Goal: Transaction & Acquisition: Book appointment/travel/reservation

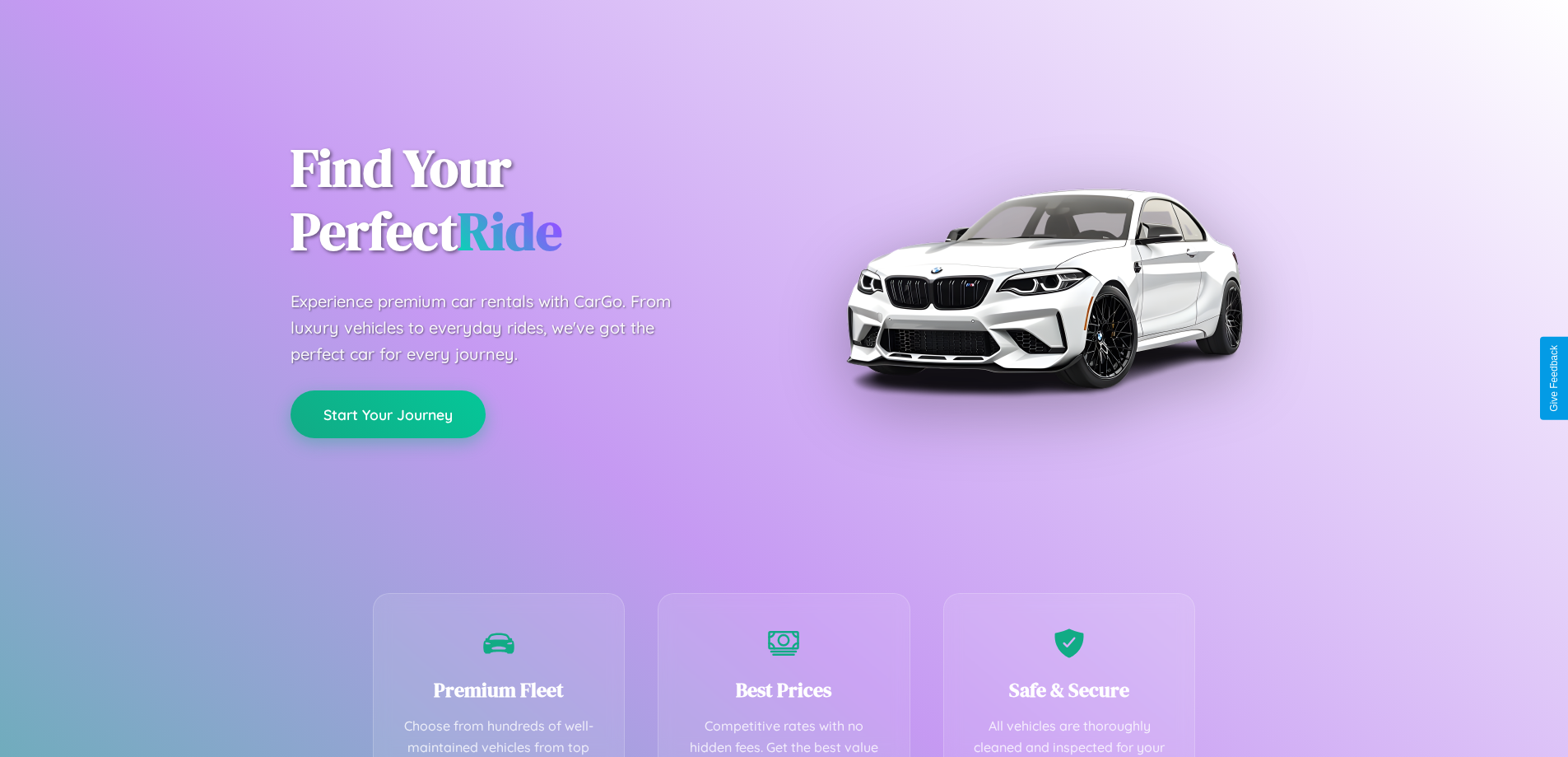
click at [388, 415] on button "Start Your Journey" at bounding box center [388, 414] width 195 height 47
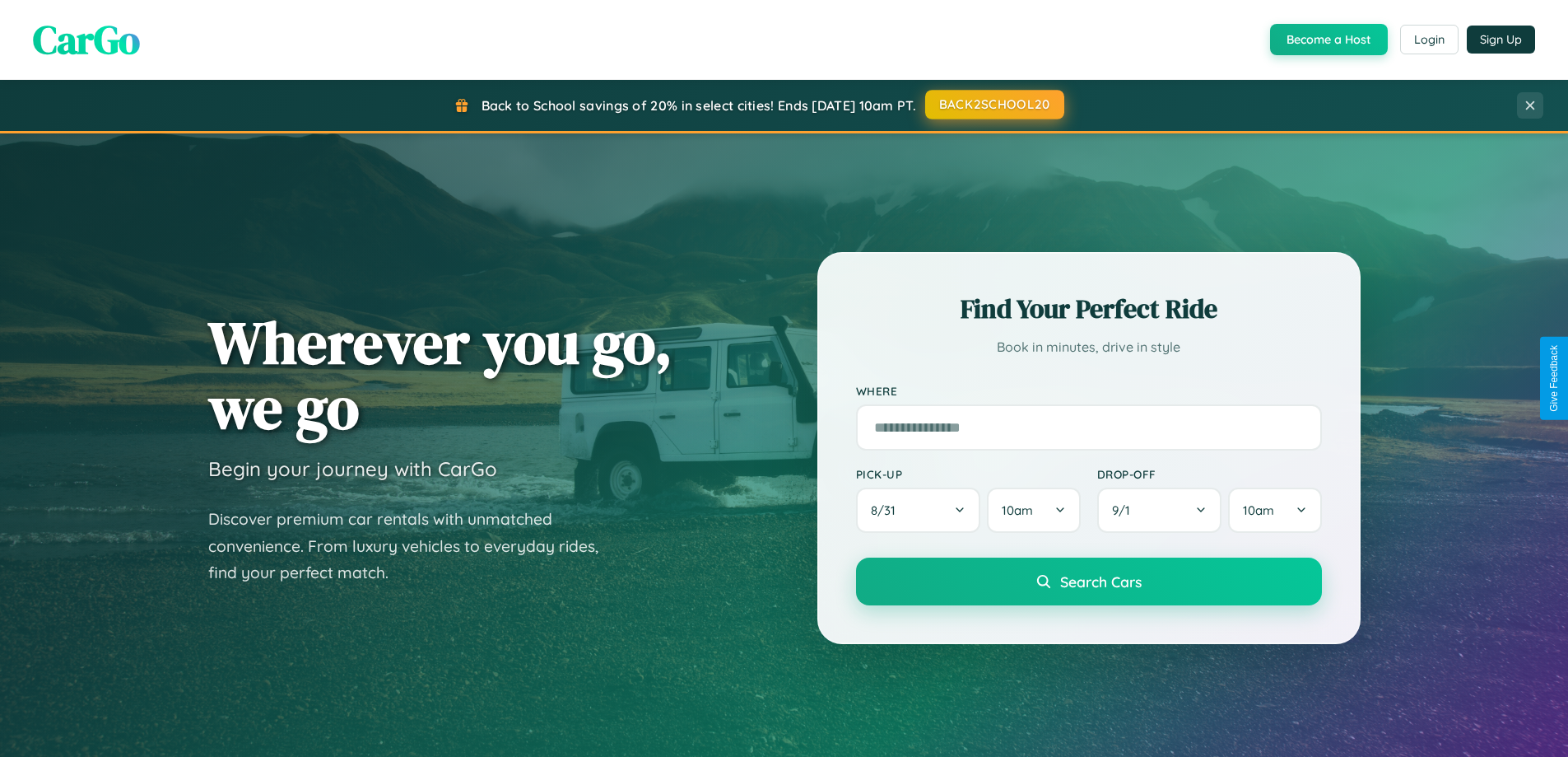
click at [993, 105] on button "BACK2SCHOOL20" at bounding box center [994, 104] width 139 height 30
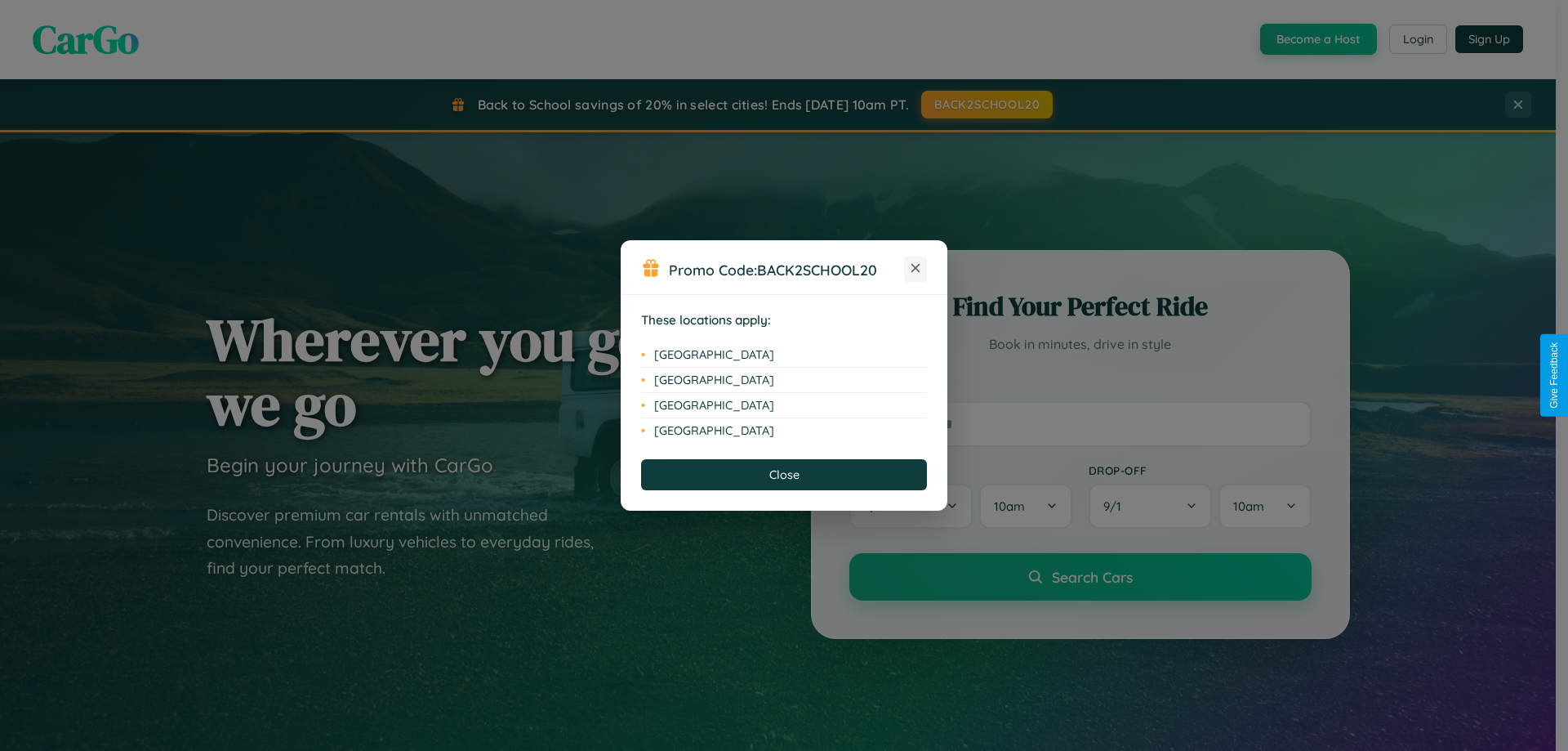
click at [915, 268] on icon at bounding box center [916, 268] width 9 height 9
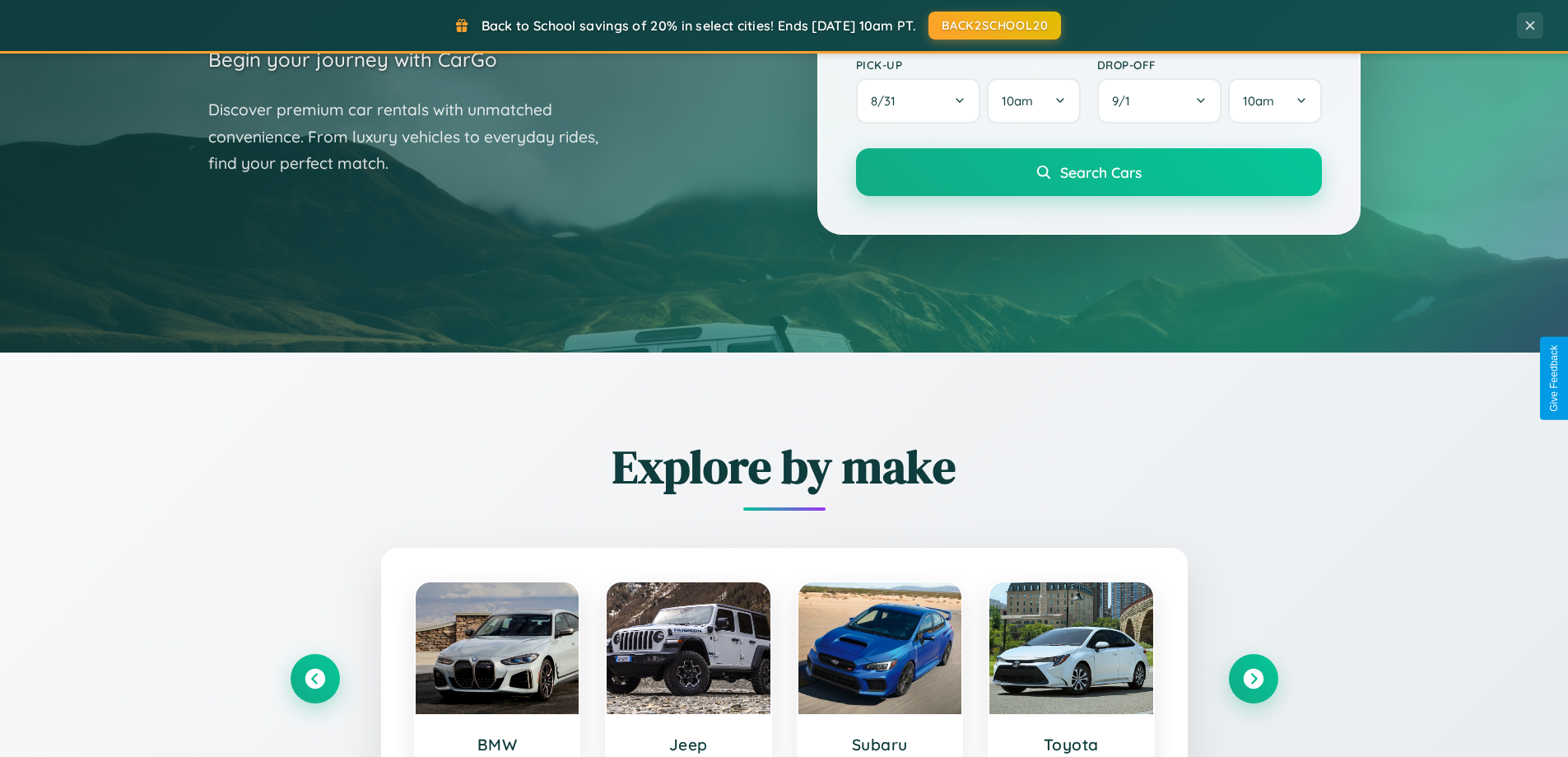
scroll to position [710, 0]
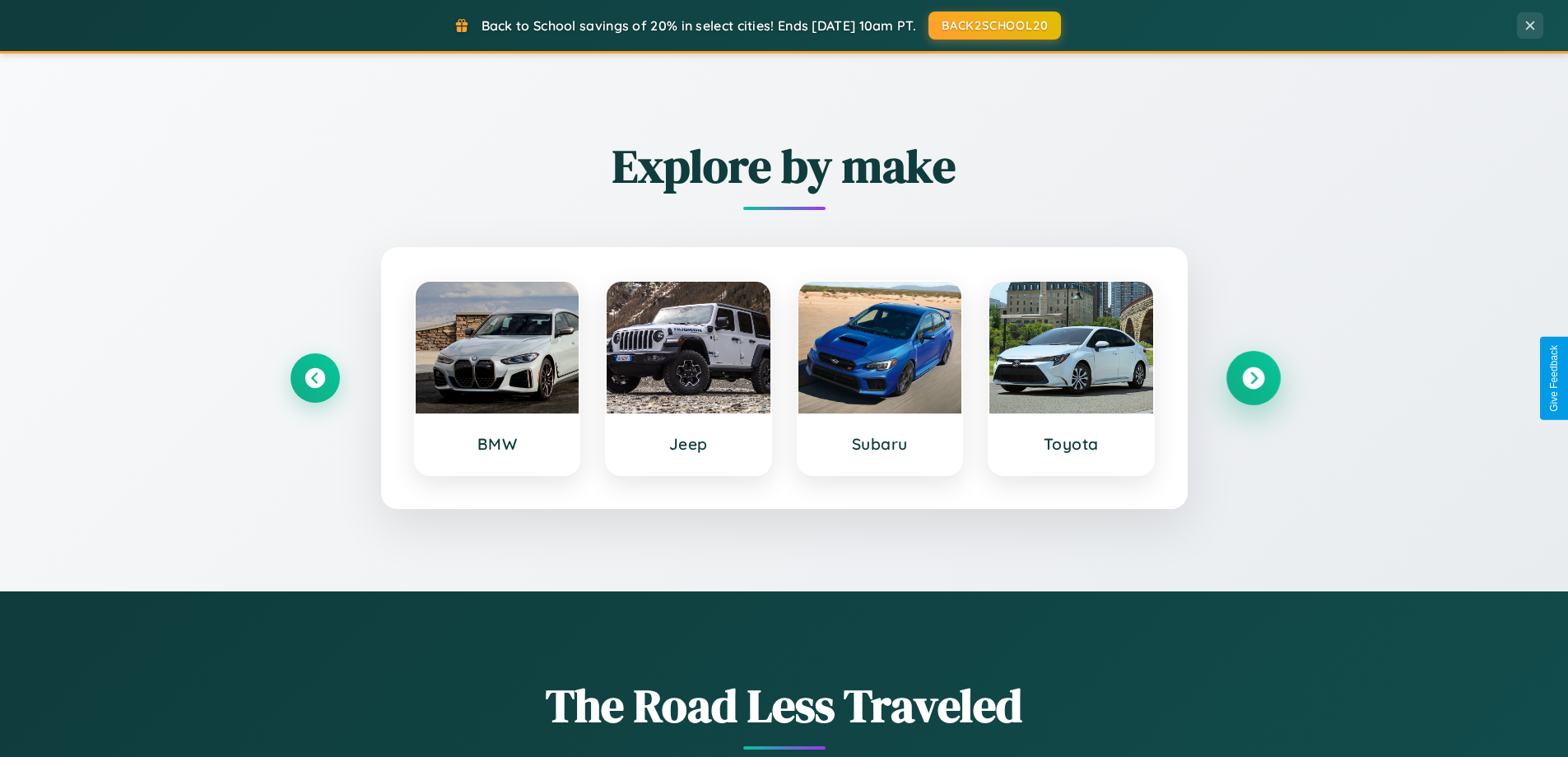
click at [1253, 378] on icon at bounding box center [1253, 378] width 22 height 22
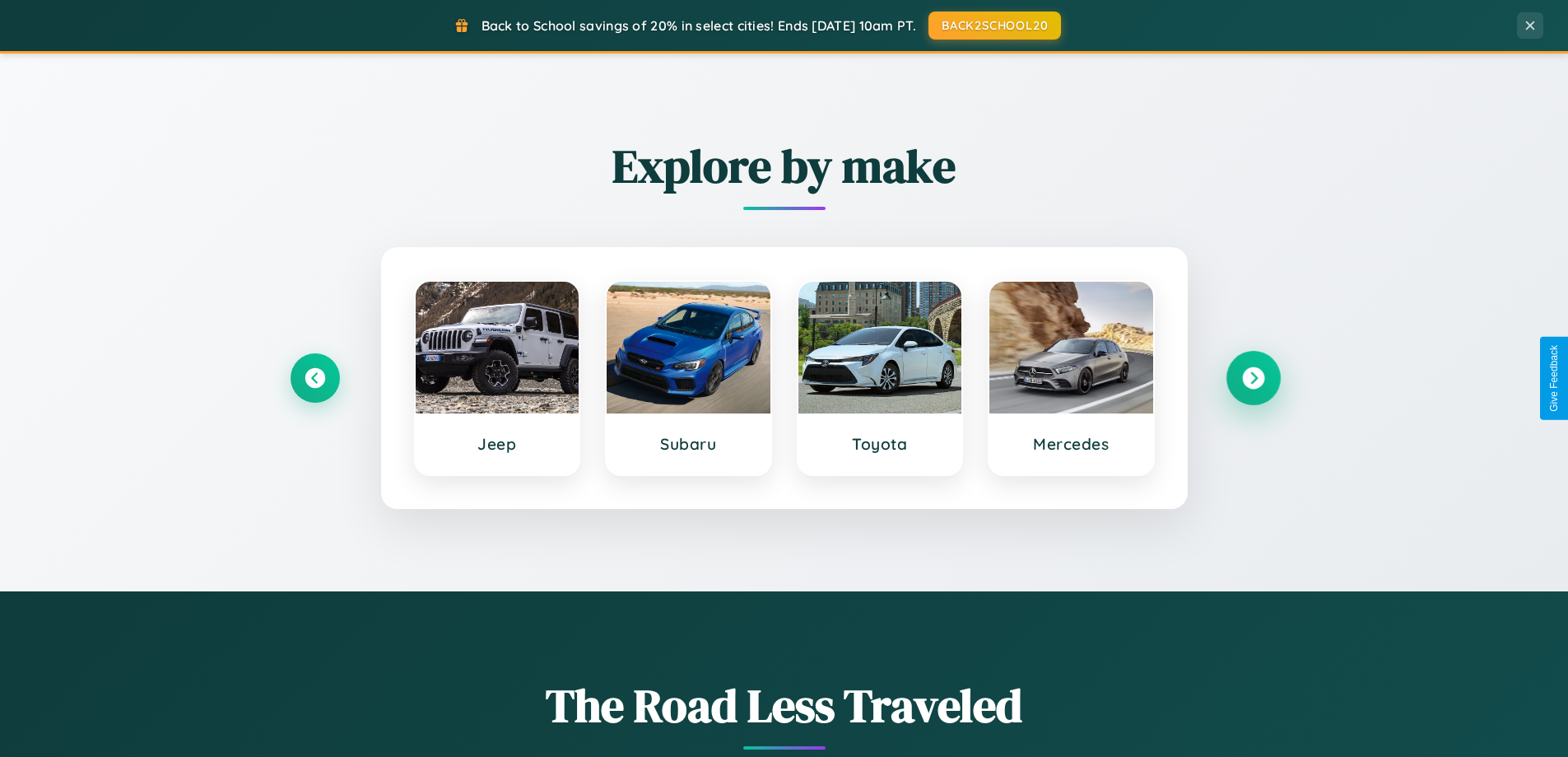
click at [1253, 378] on icon at bounding box center [1253, 378] width 22 height 22
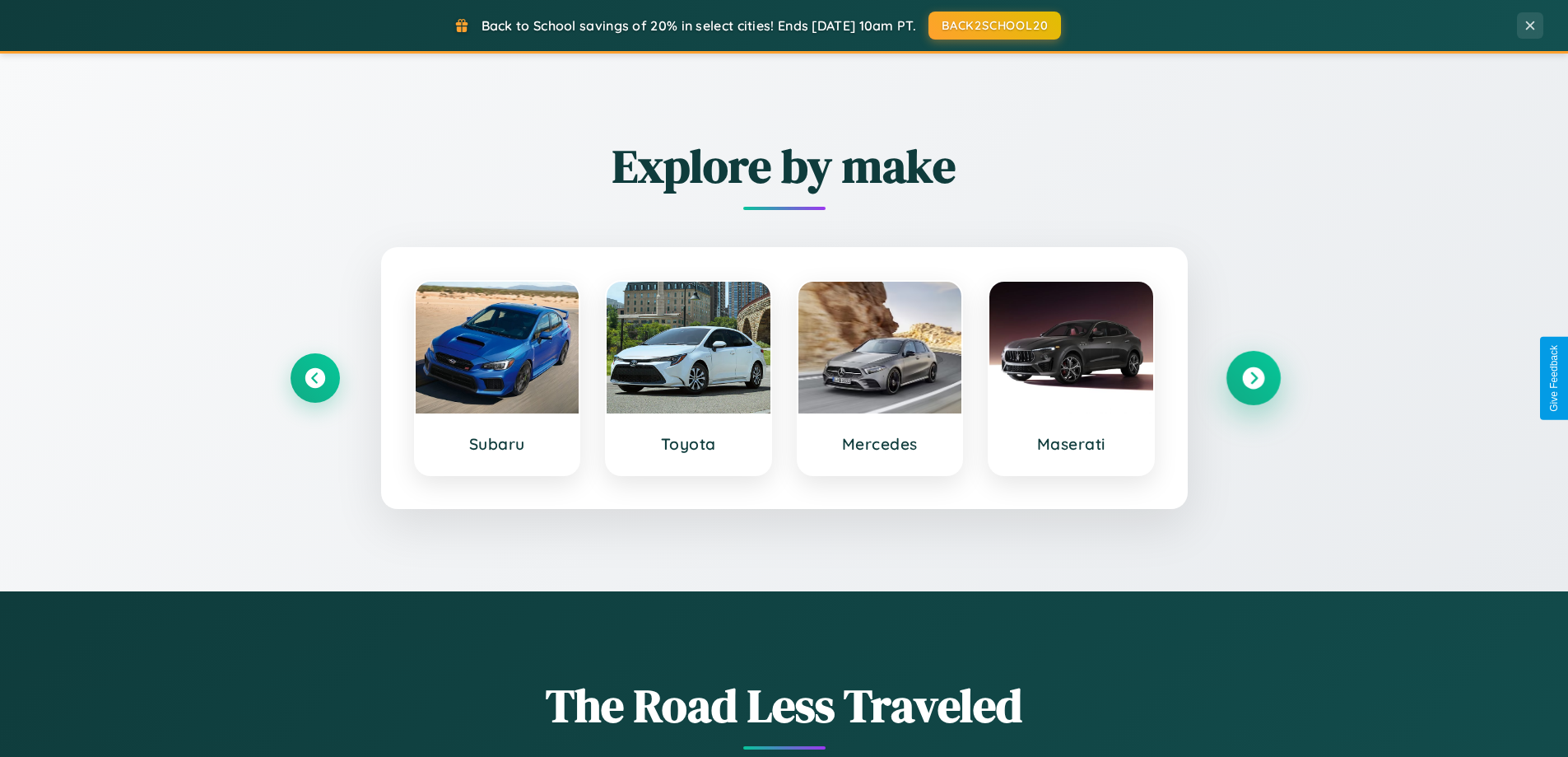
click at [1253, 378] on icon at bounding box center [1253, 378] width 22 height 22
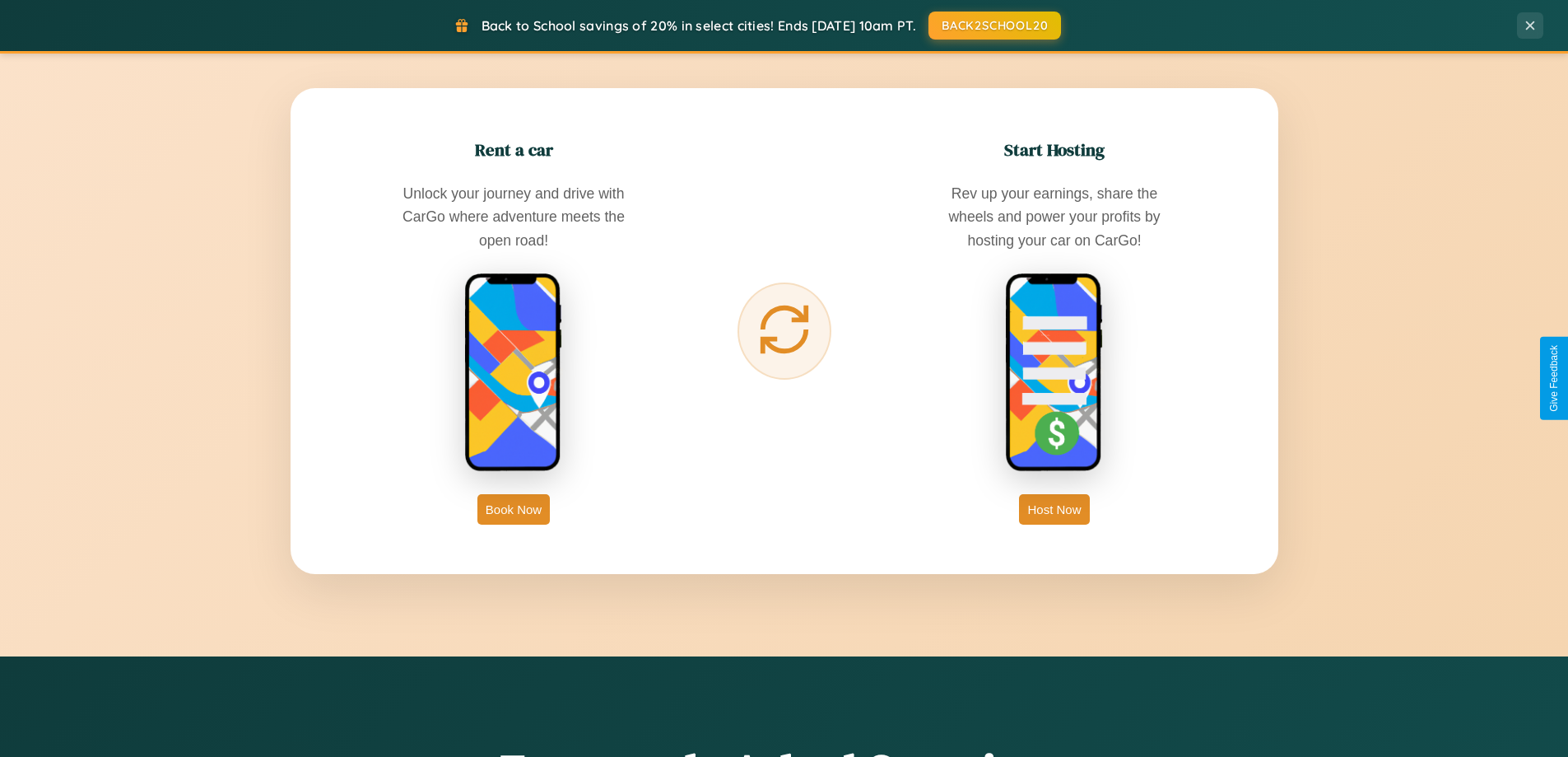
scroll to position [3169, 0]
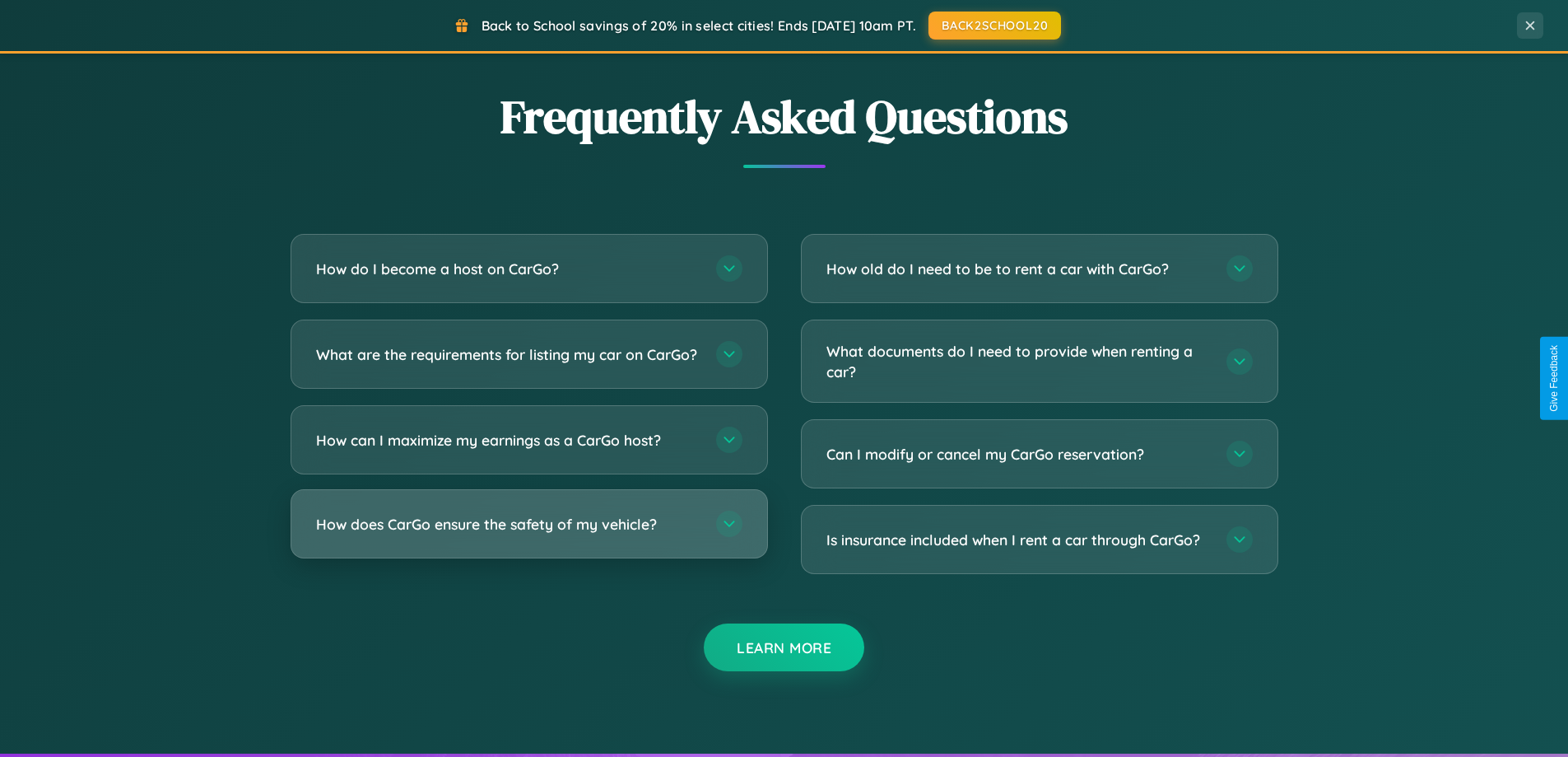
click at [528, 534] on h3 "How does CarGo ensure the safety of my vehicle?" at bounding box center [508, 524] width 383 height 21
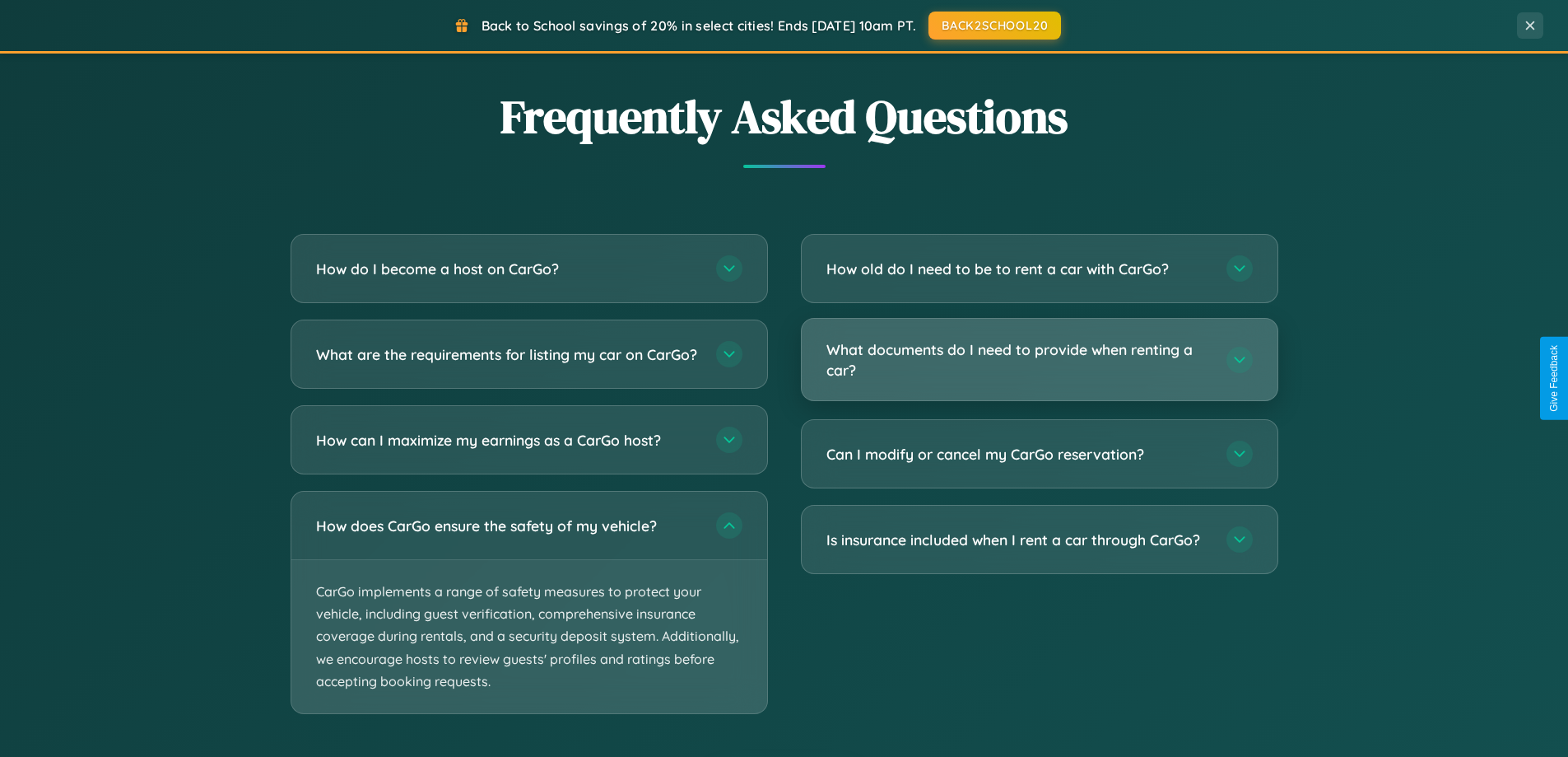
click at [1039, 360] on h3 "What documents do I need to provide when renting a car?" at bounding box center [1018, 359] width 383 height 40
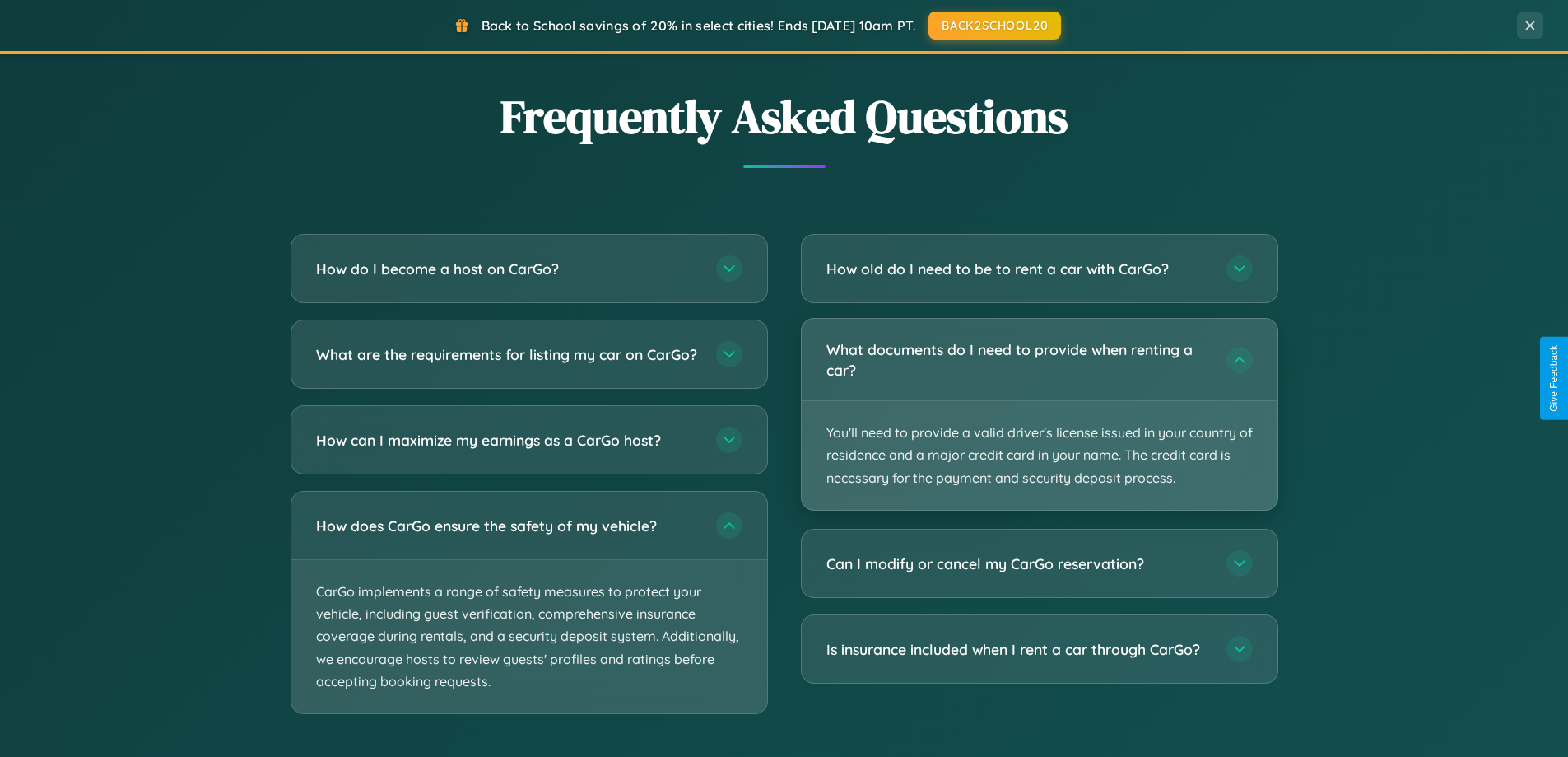
click at [1039, 413] on p "You'll need to provide a valid driver's license issued in your country of resid…" at bounding box center [1039, 455] width 476 height 108
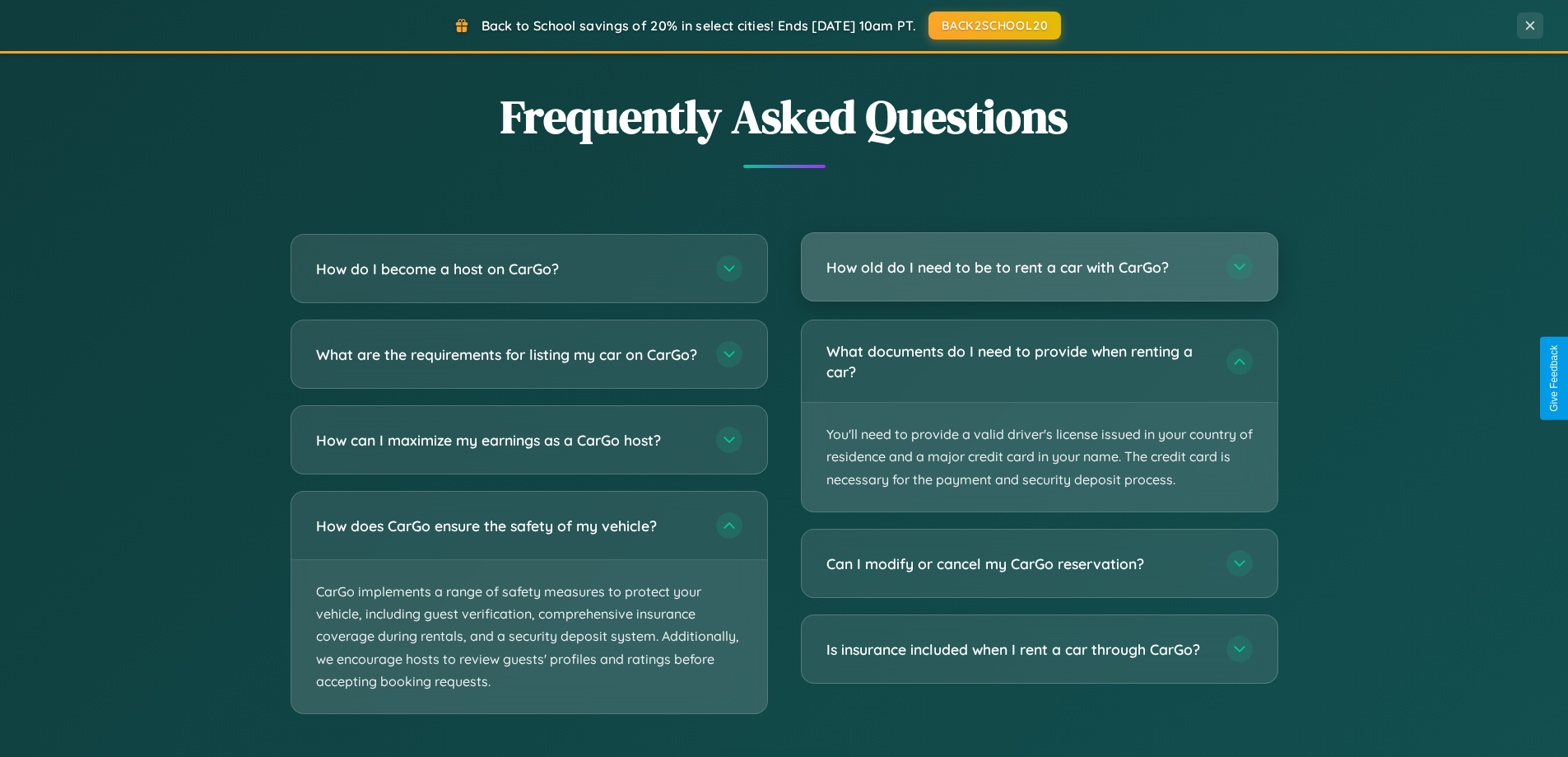
click at [1039, 267] on h3 "How old do I need to be to rent a car with CarGo?" at bounding box center [1018, 267] width 383 height 21
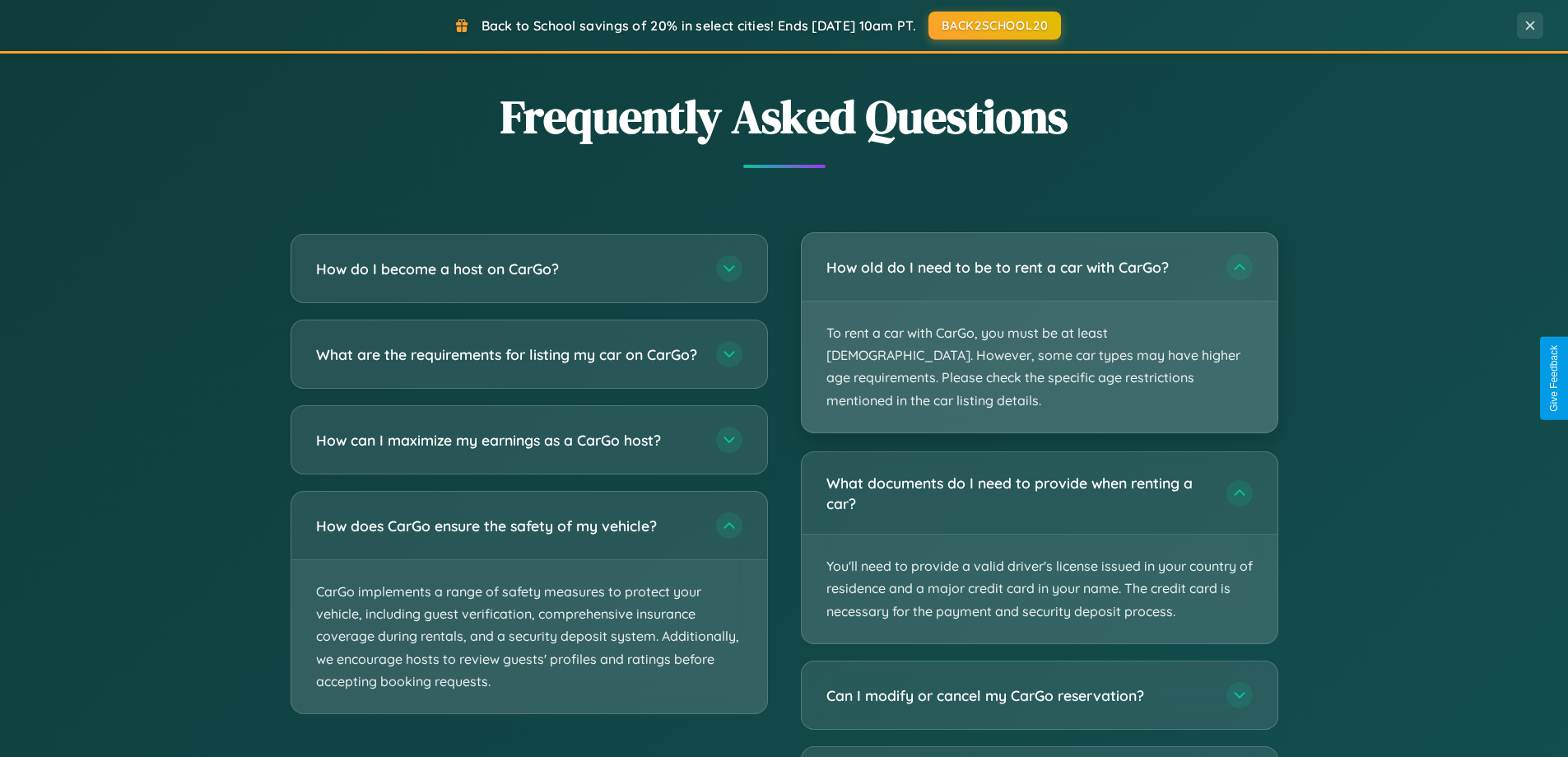
click at [1039, 321] on p "To rent a car with CarGo, you must be at least [DEMOGRAPHIC_DATA]. However, som…" at bounding box center [1039, 366] width 476 height 131
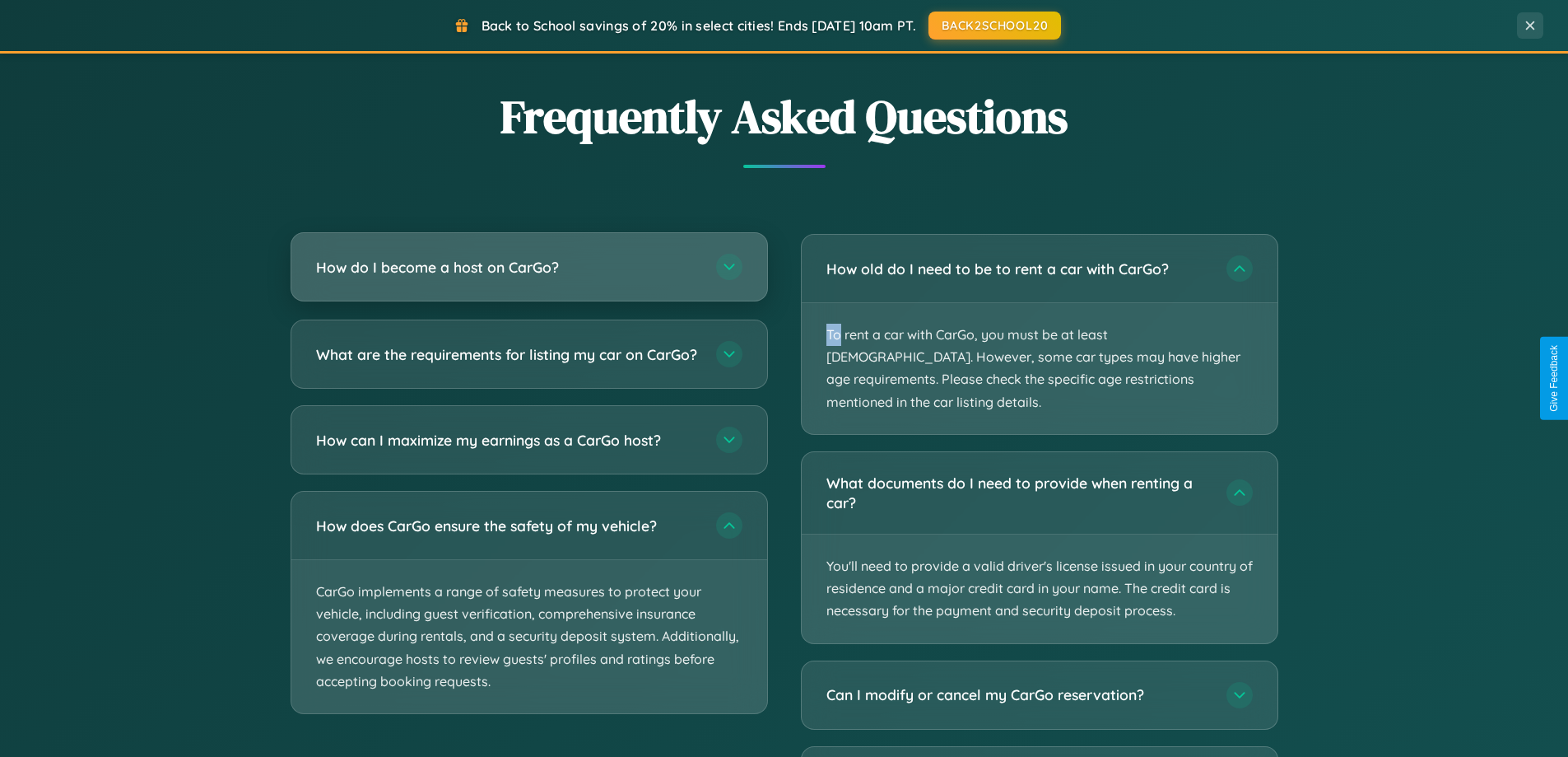
click at [528, 267] on h3 "How do I become a host on CarGo?" at bounding box center [508, 267] width 383 height 21
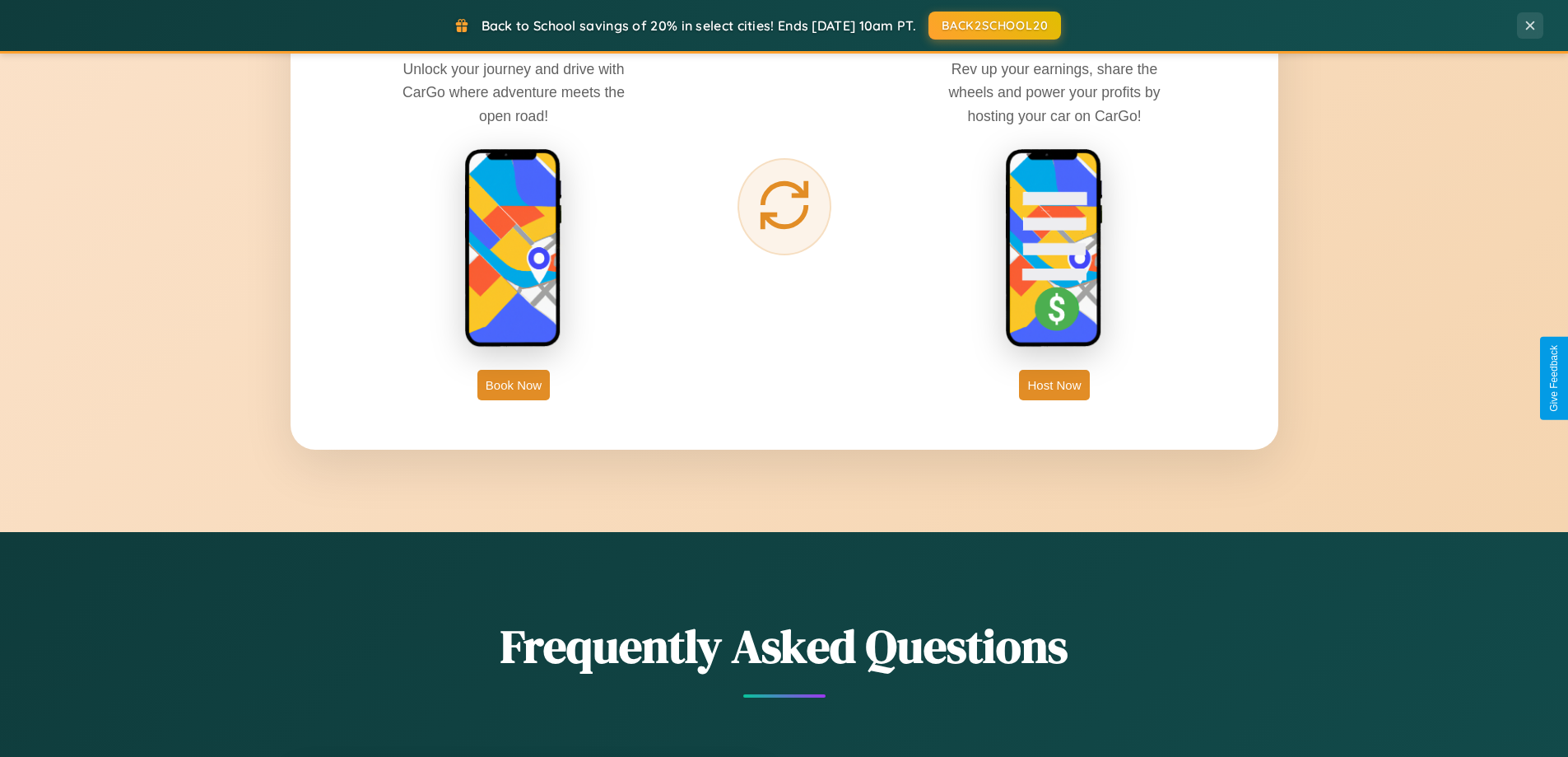
scroll to position [48, 0]
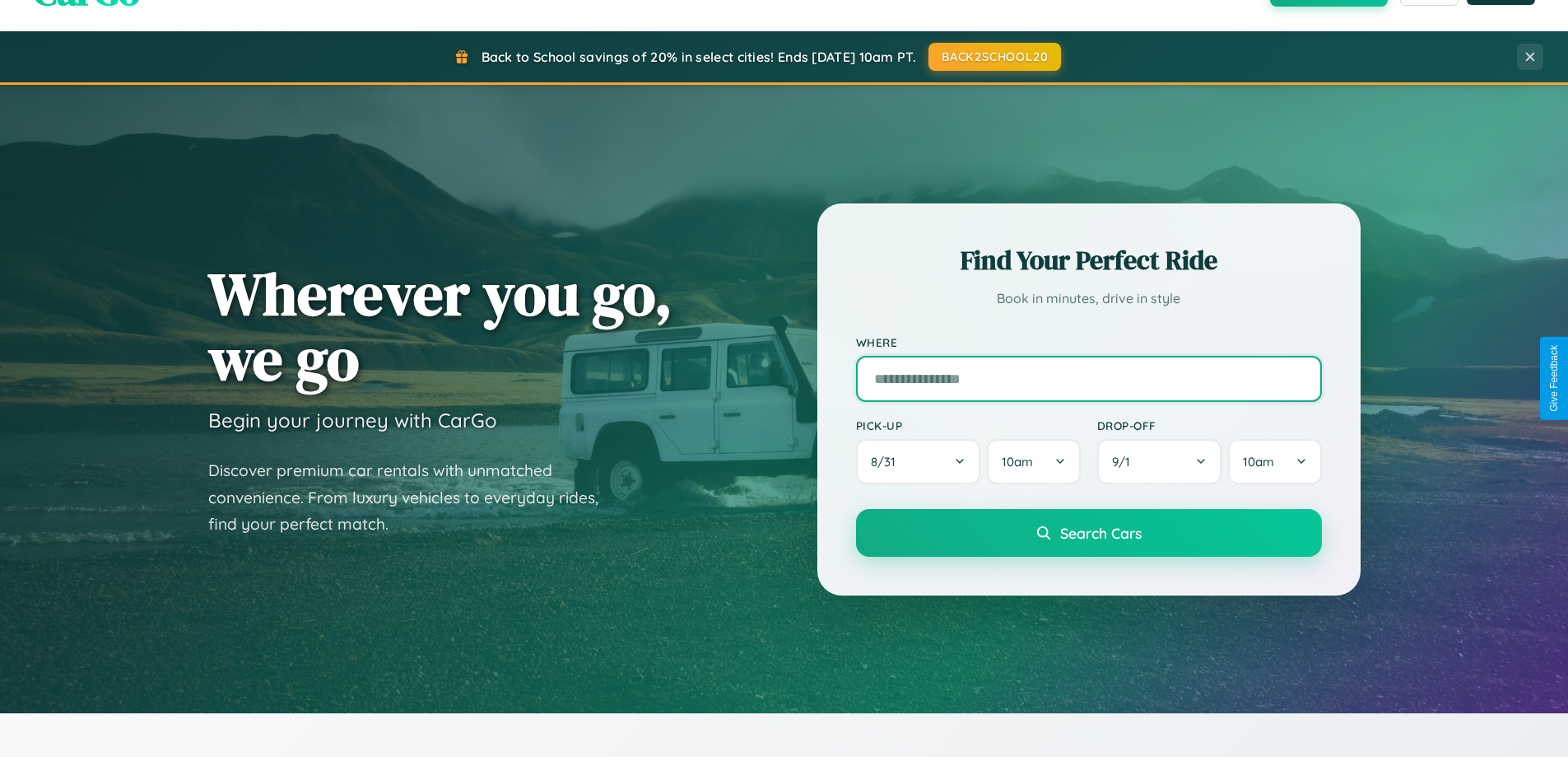
click at [1088, 378] on input "text" at bounding box center [1089, 378] width 466 height 46
type input "*********"
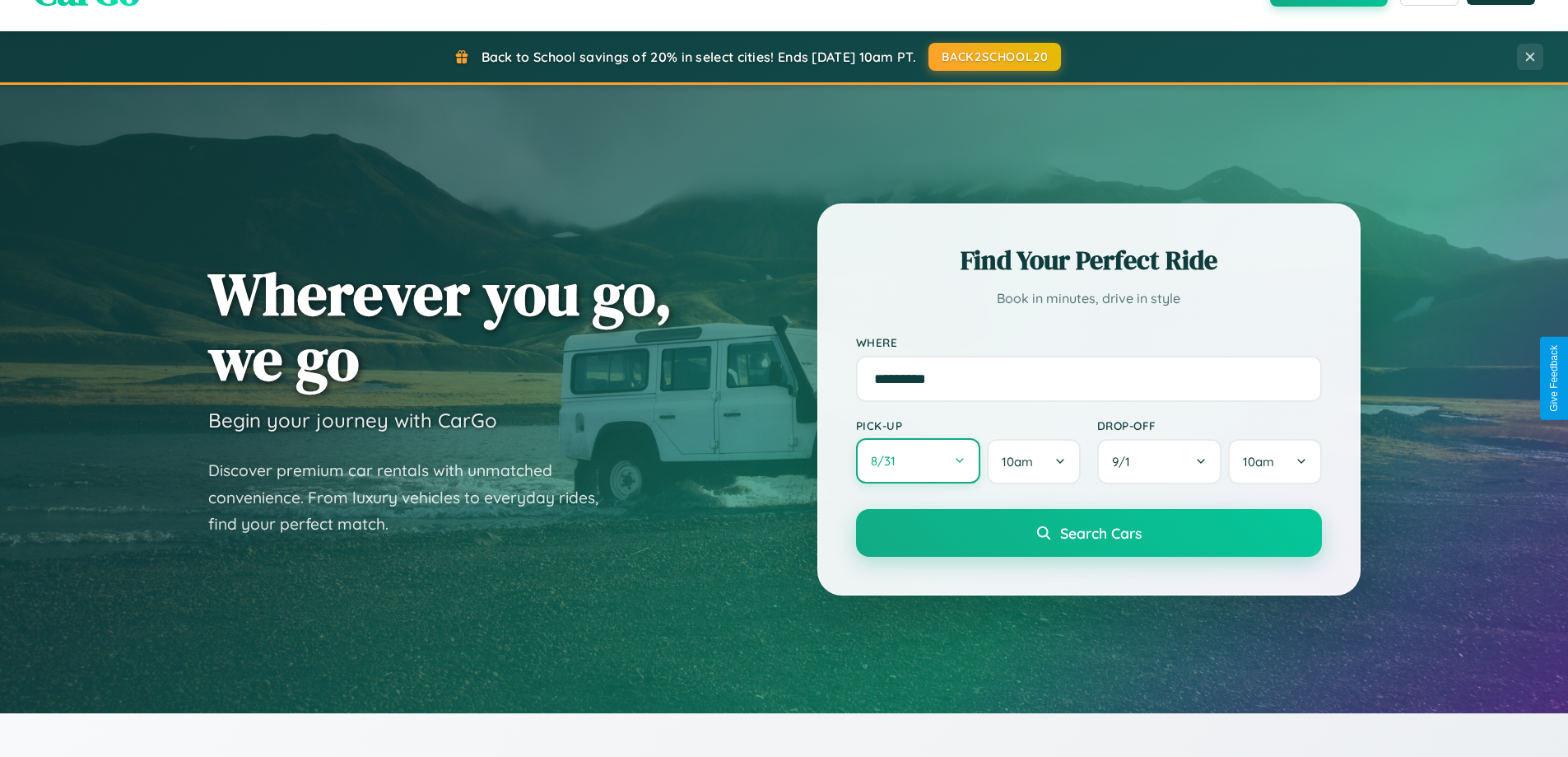
click at [918, 461] on button "8 / 31" at bounding box center [919, 460] width 125 height 46
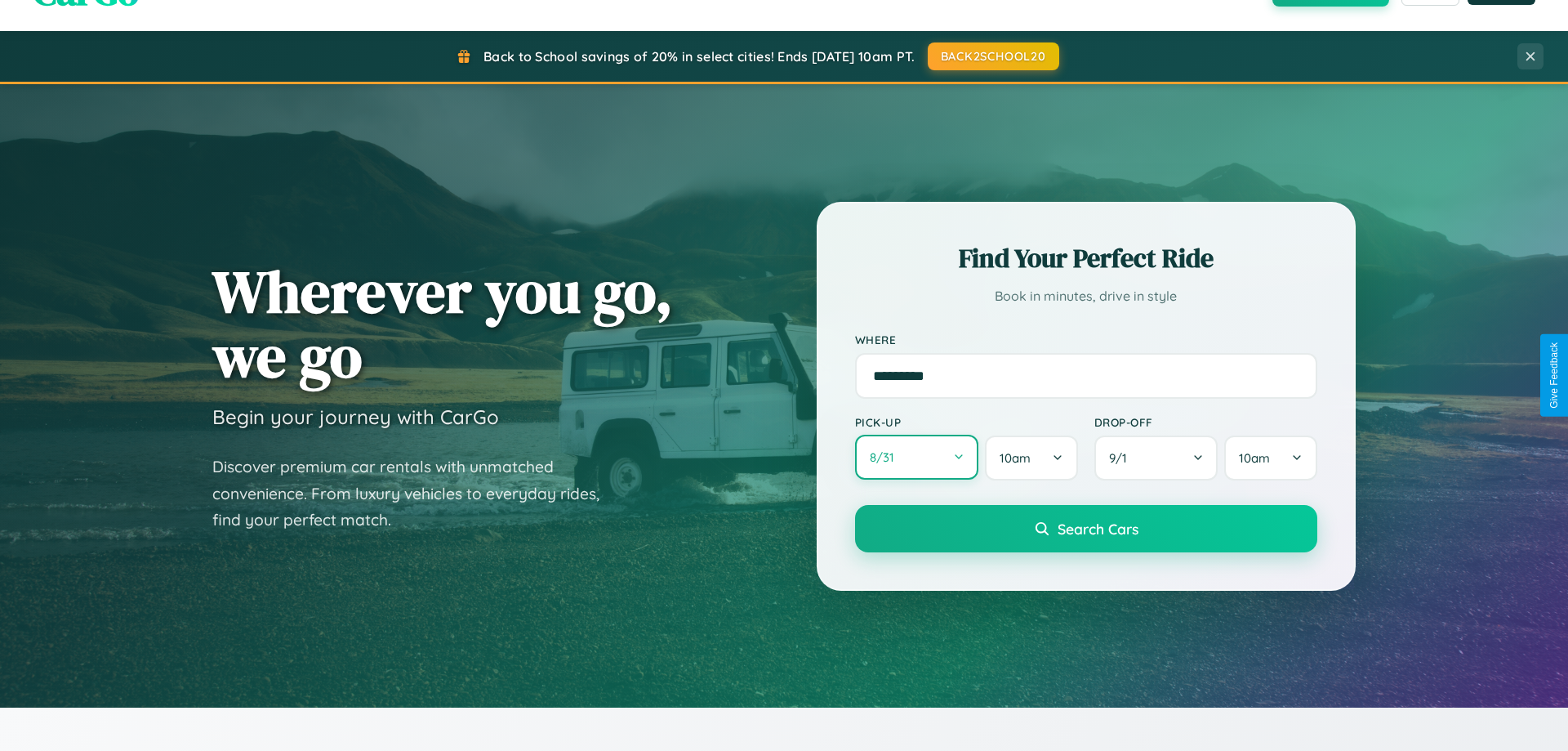
select select "*"
select select "****"
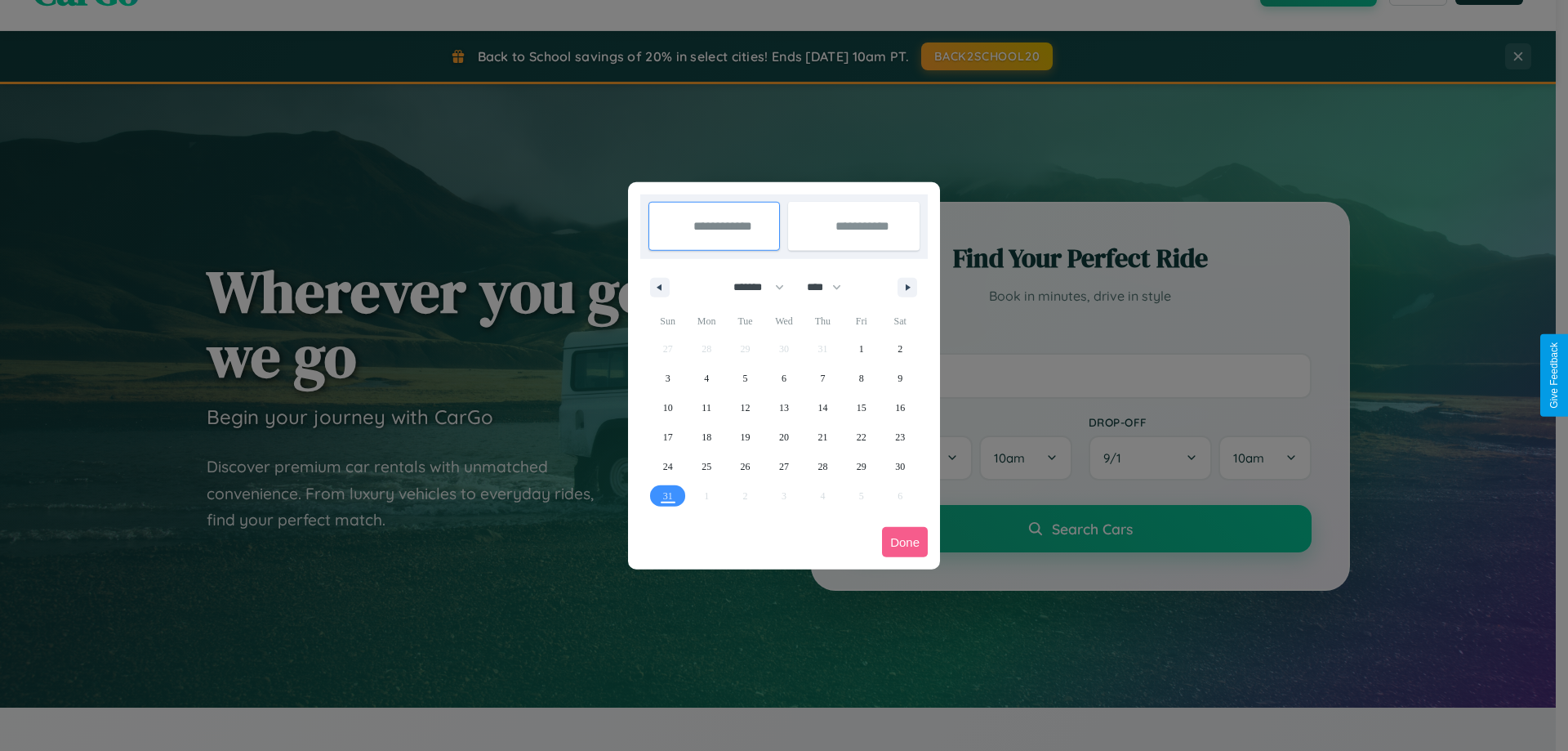
drag, startPoint x: 752, startPoint y: 287, endPoint x: 784, endPoint y: 328, distance: 52.0
click at [752, 287] on select "******* ******** ***** ***** *** **** **** ****** ********* ******* ******** **…" at bounding box center [756, 287] width 69 height 27
select select "*"
click at [832, 287] on select "**** **** **** **** **** **** **** **** **** **** **** **** **** **** **** ****…" at bounding box center [823, 287] width 49 height 27
select select "****"
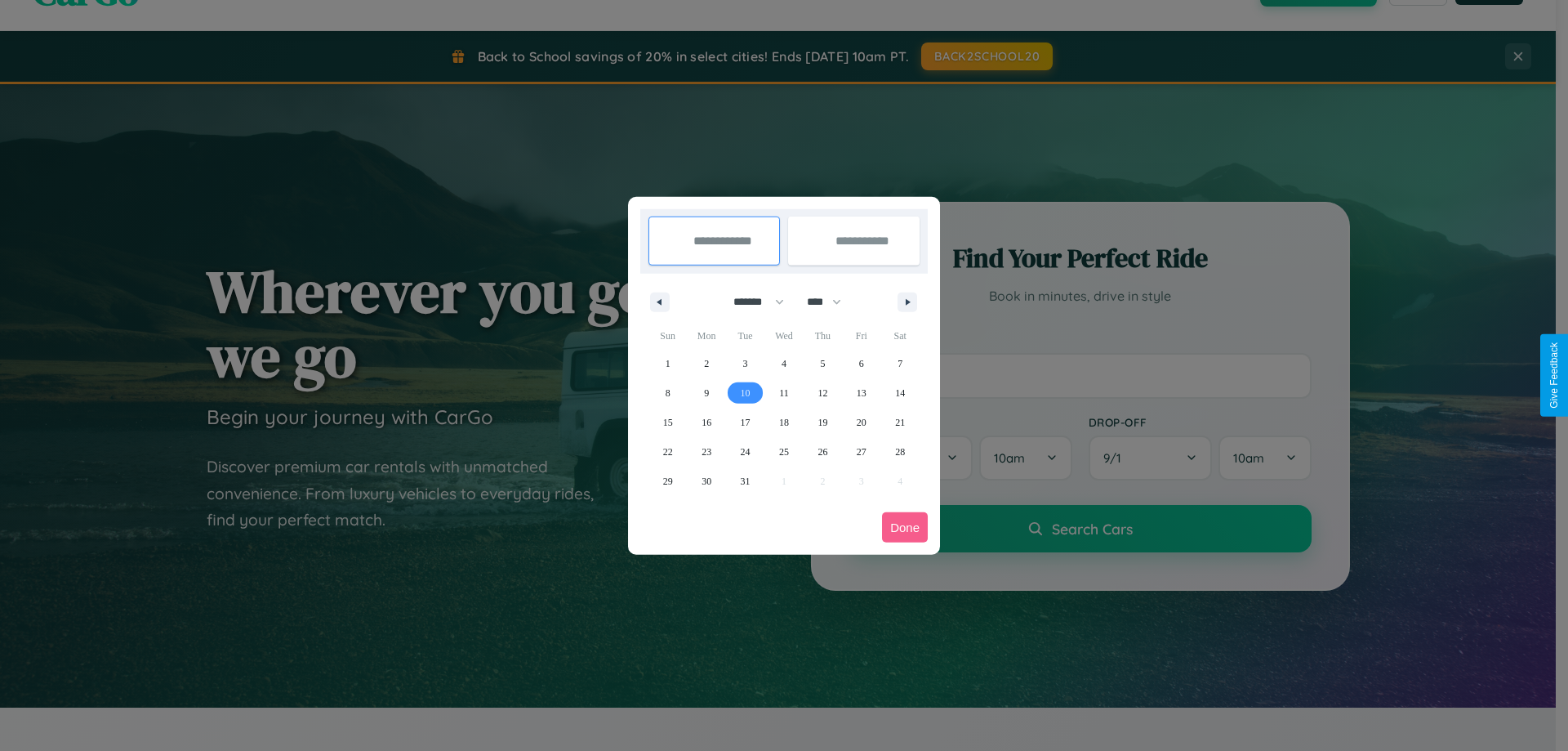
click at [744, 392] on span "10" at bounding box center [745, 393] width 10 height 29
type input "**********"
click at [823, 421] on span "19" at bounding box center [822, 422] width 10 height 29
type input "**********"
click at [904, 527] on button "Done" at bounding box center [904, 527] width 45 height 30
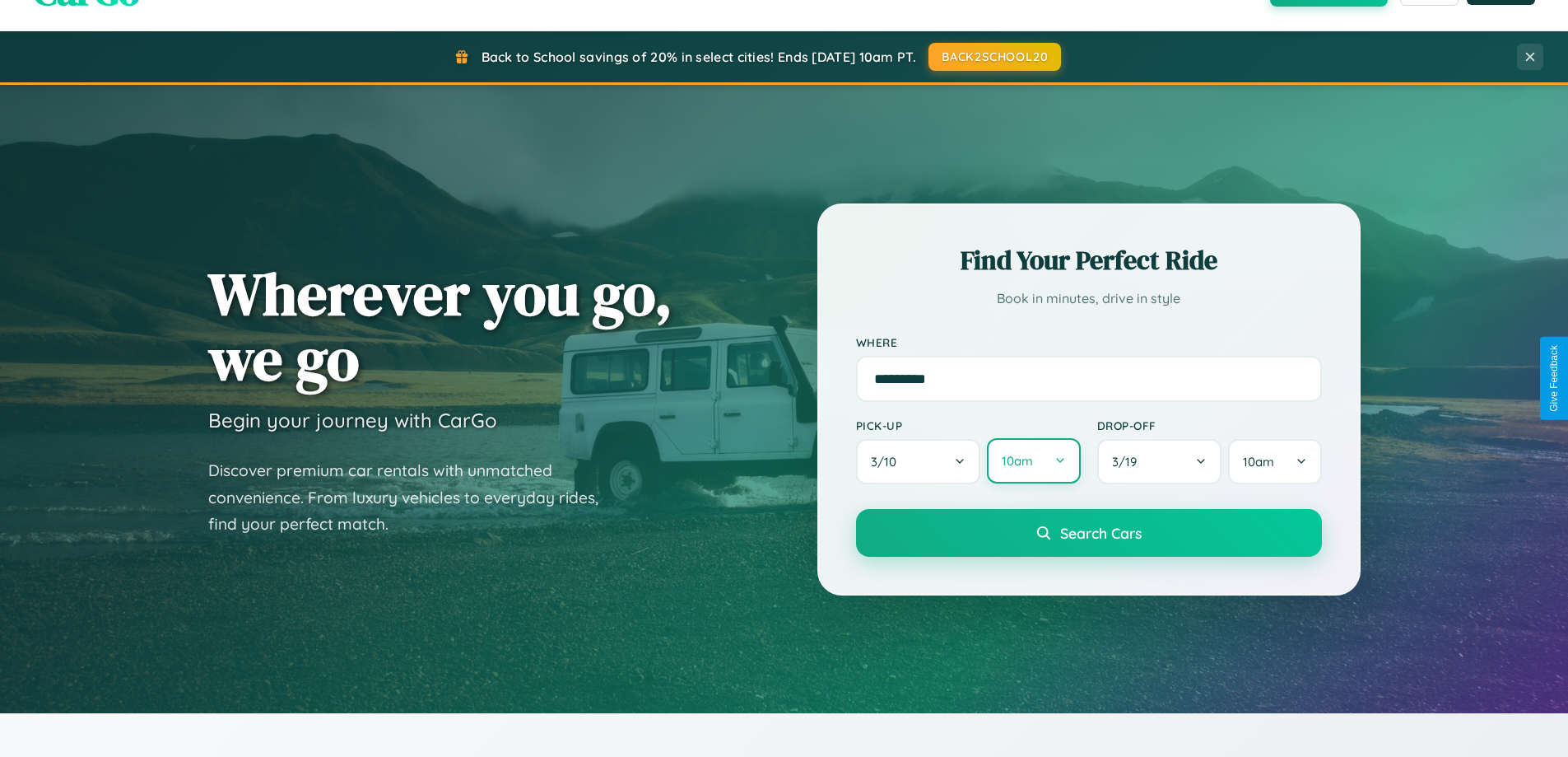
click at [1032, 461] on button "10am" at bounding box center [1033, 460] width 93 height 46
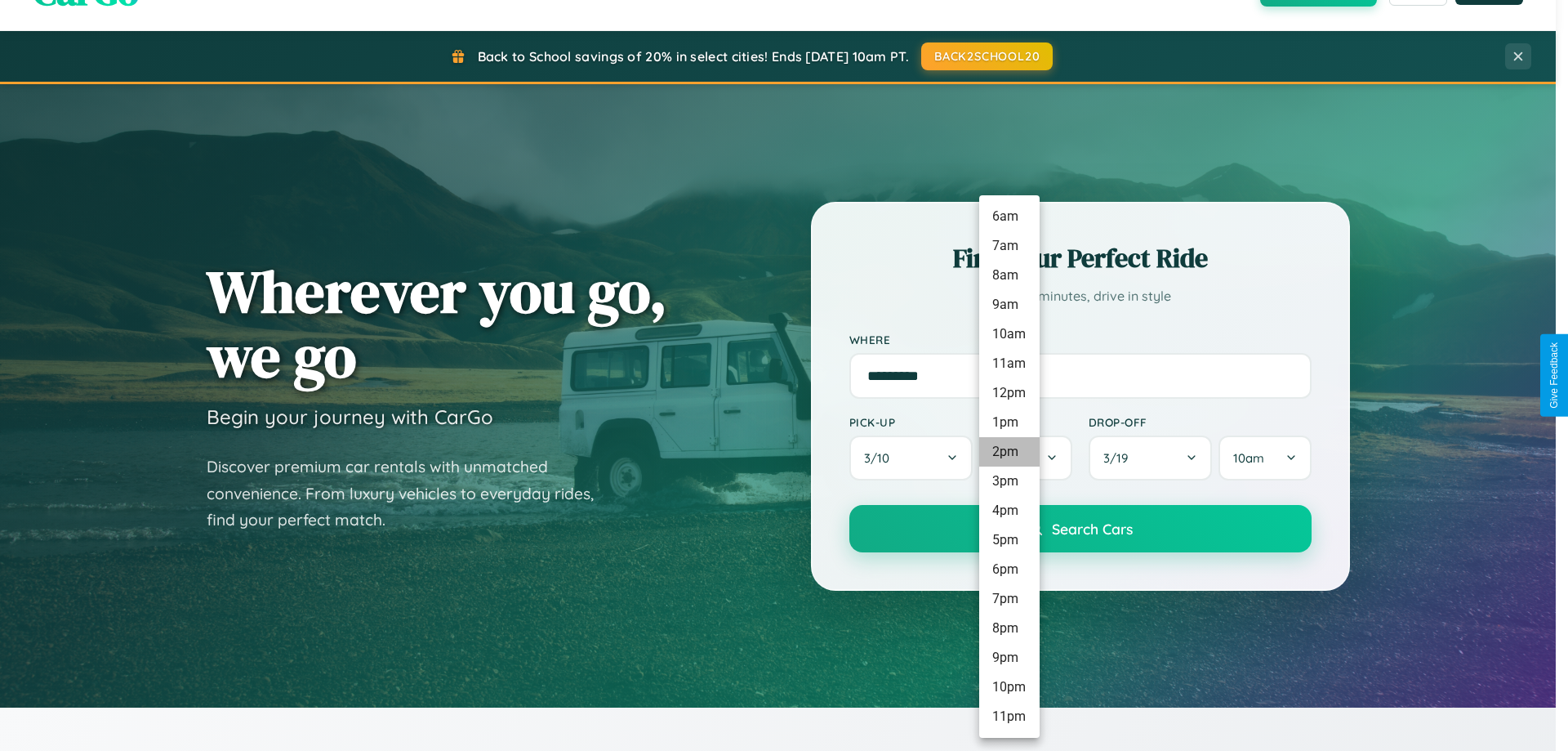
click at [1008, 451] on li "2pm" at bounding box center [1009, 451] width 60 height 29
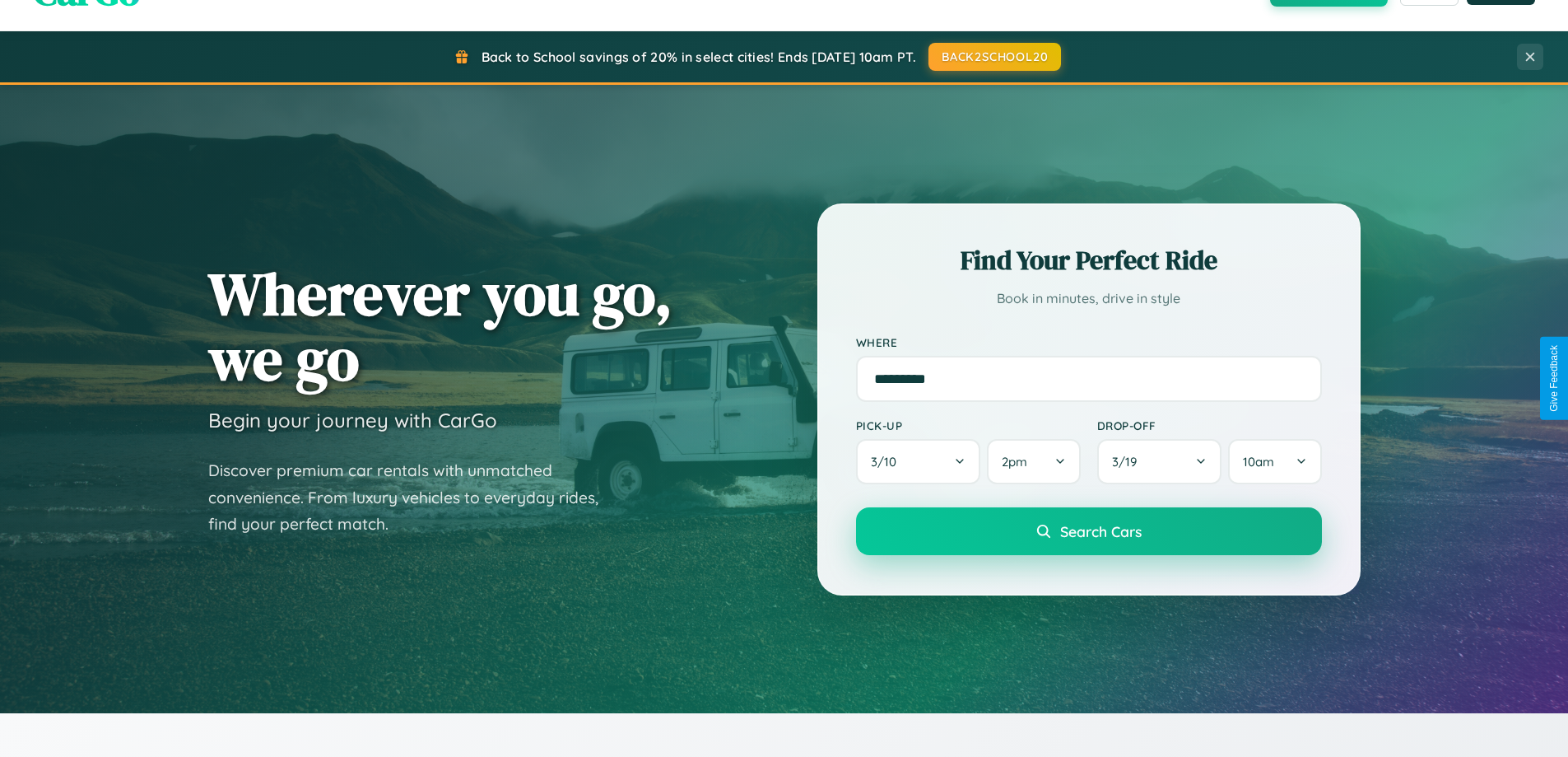
click at [1088, 532] on span "Search Cars" at bounding box center [1101, 531] width 81 height 18
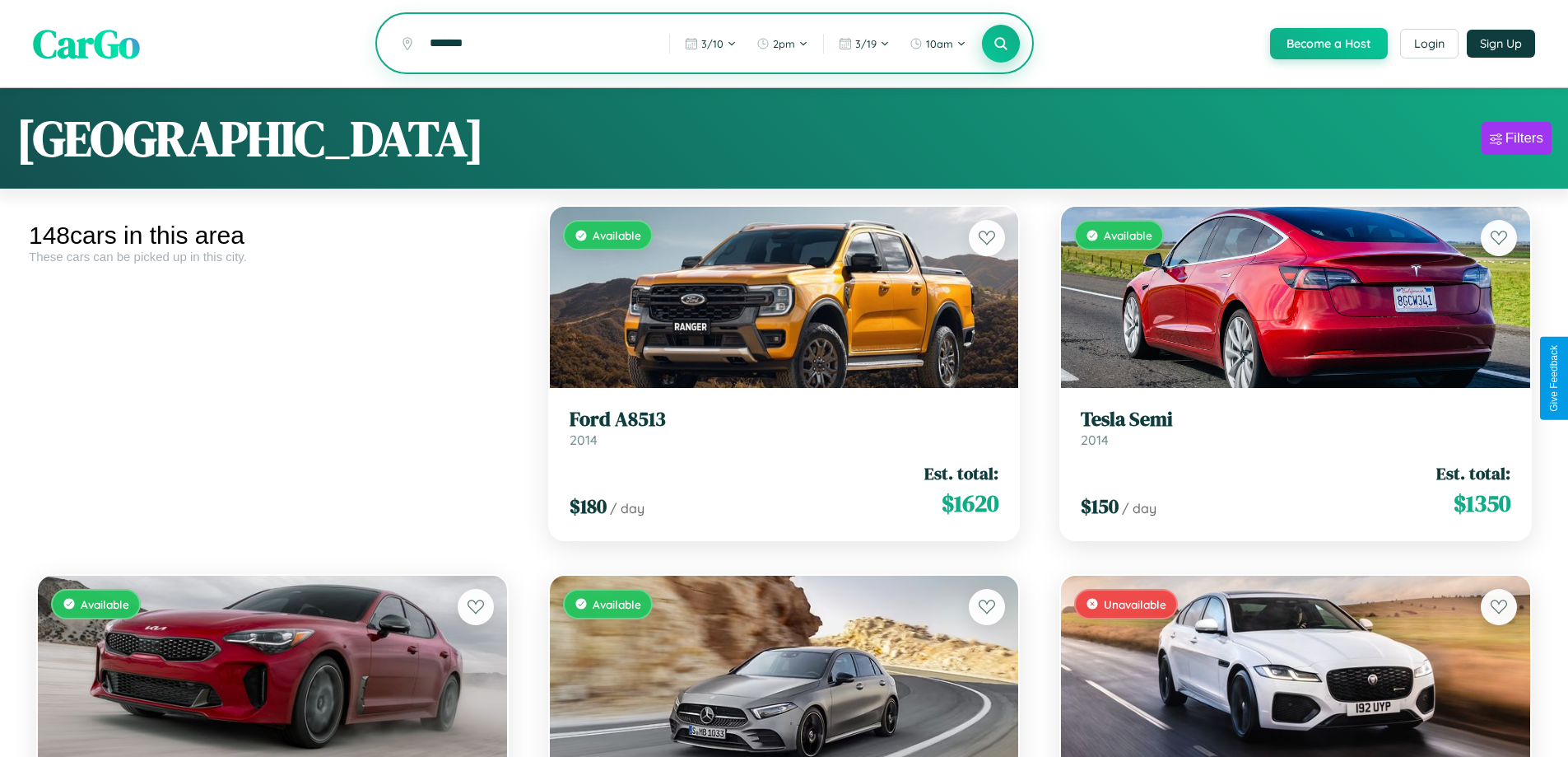
click at [1000, 45] on icon at bounding box center [1000, 43] width 15 height 15
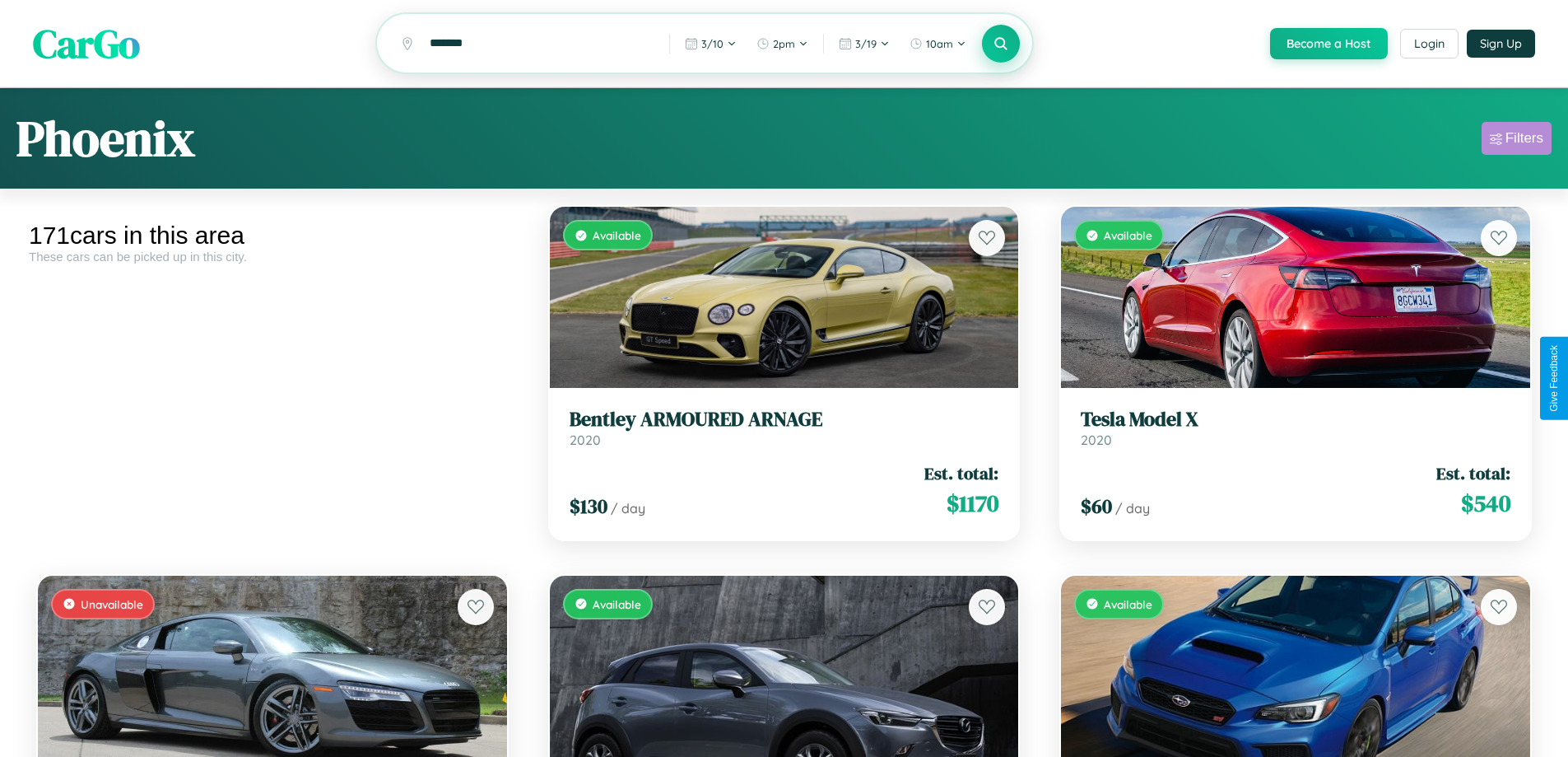
click at [1516, 141] on div "Filters" at bounding box center [1524, 138] width 38 height 16
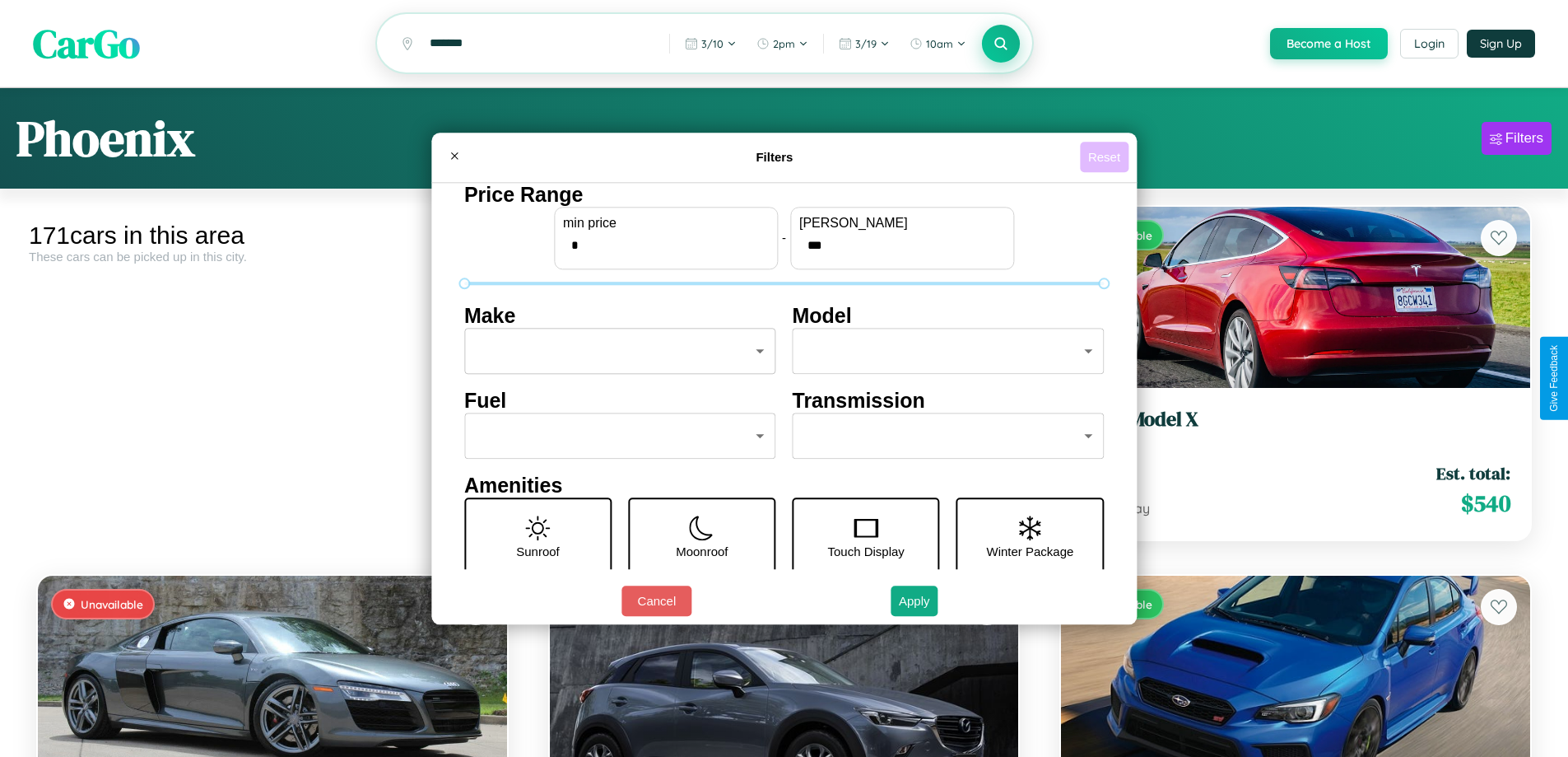
click at [1106, 157] on button "Reset" at bounding box center [1104, 157] width 48 height 30
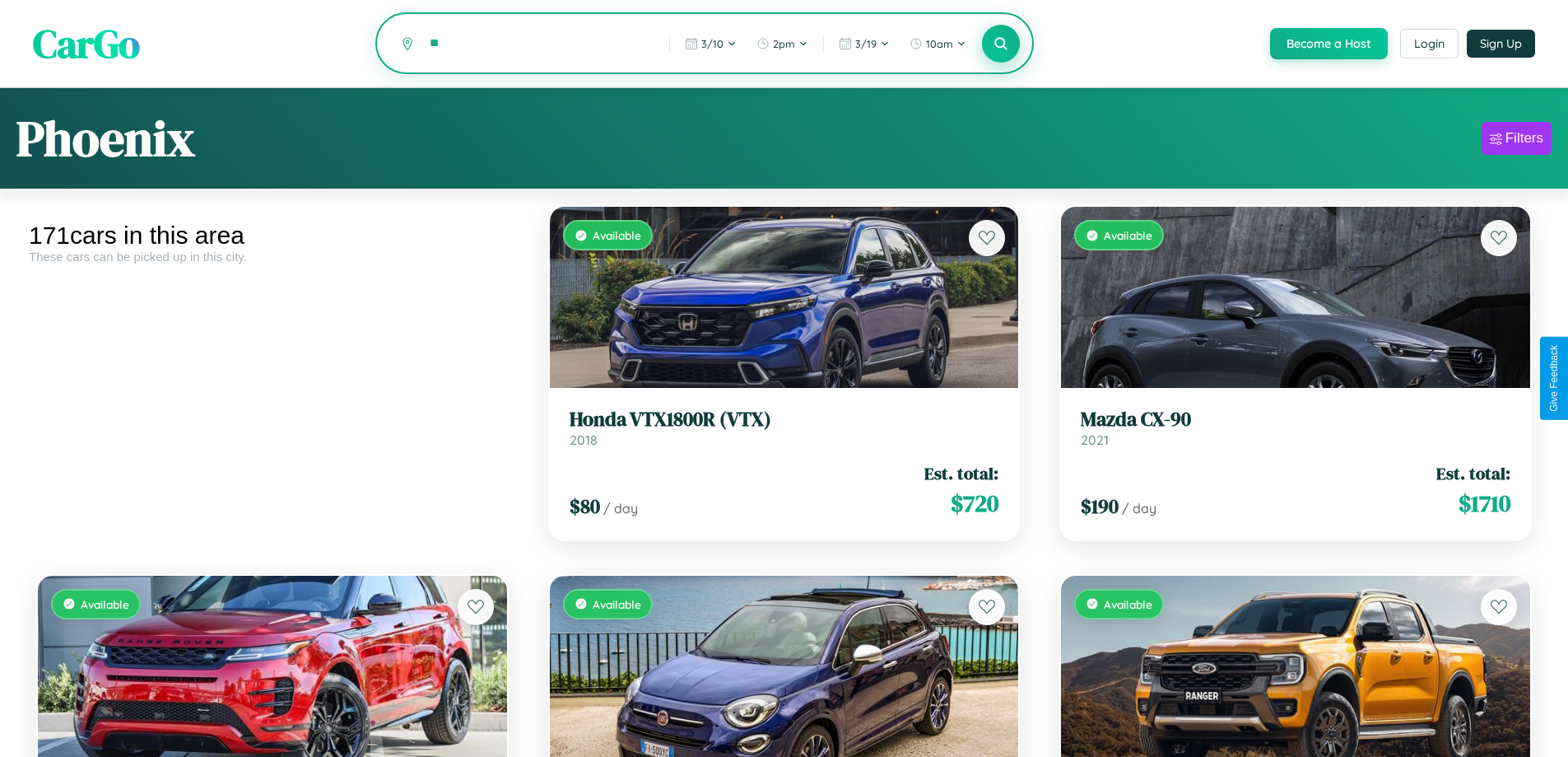
type input "*"
type input "**********"
click at [1000, 45] on icon at bounding box center [1000, 43] width 15 height 15
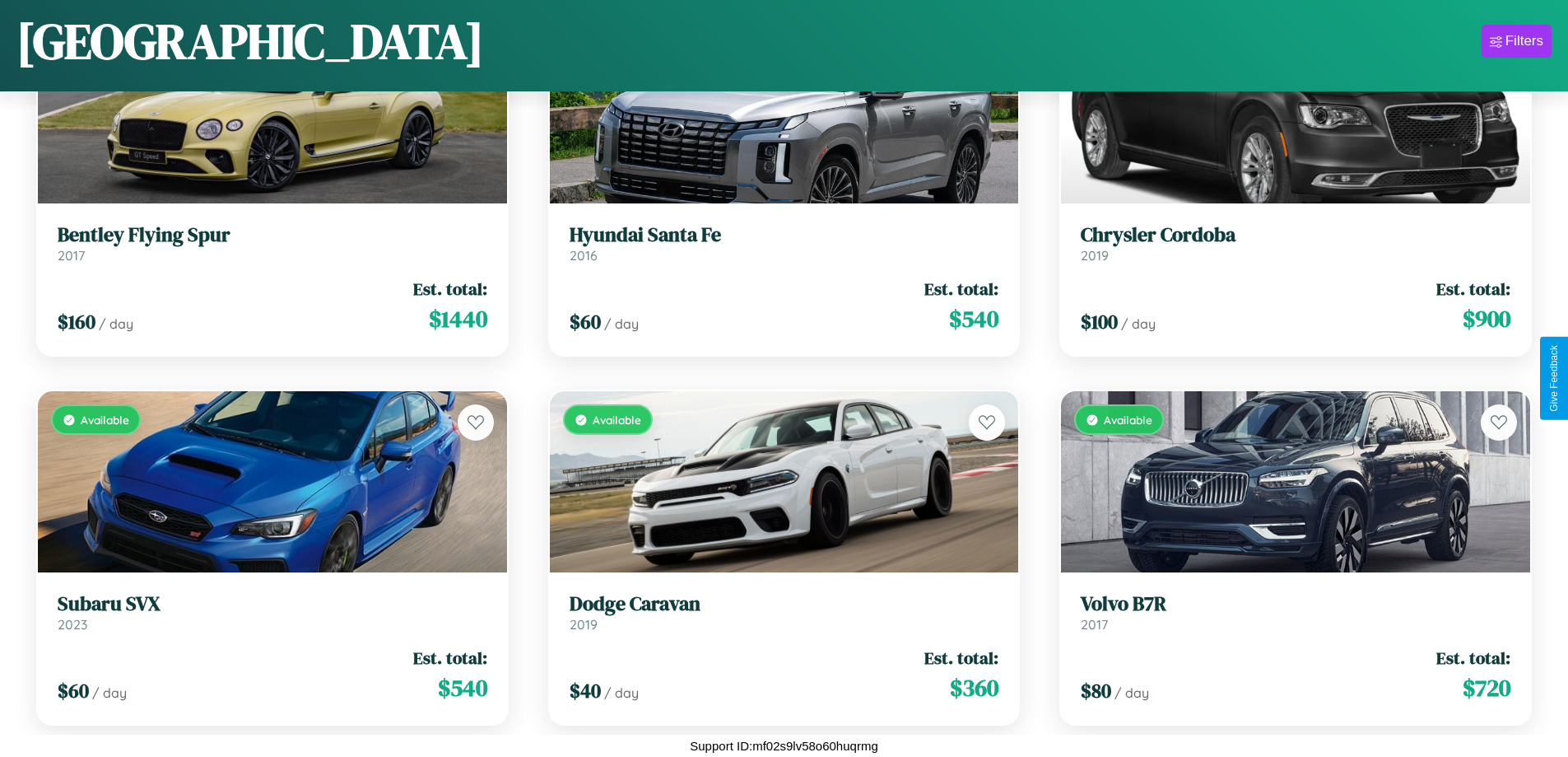
scroll to position [18667, 0]
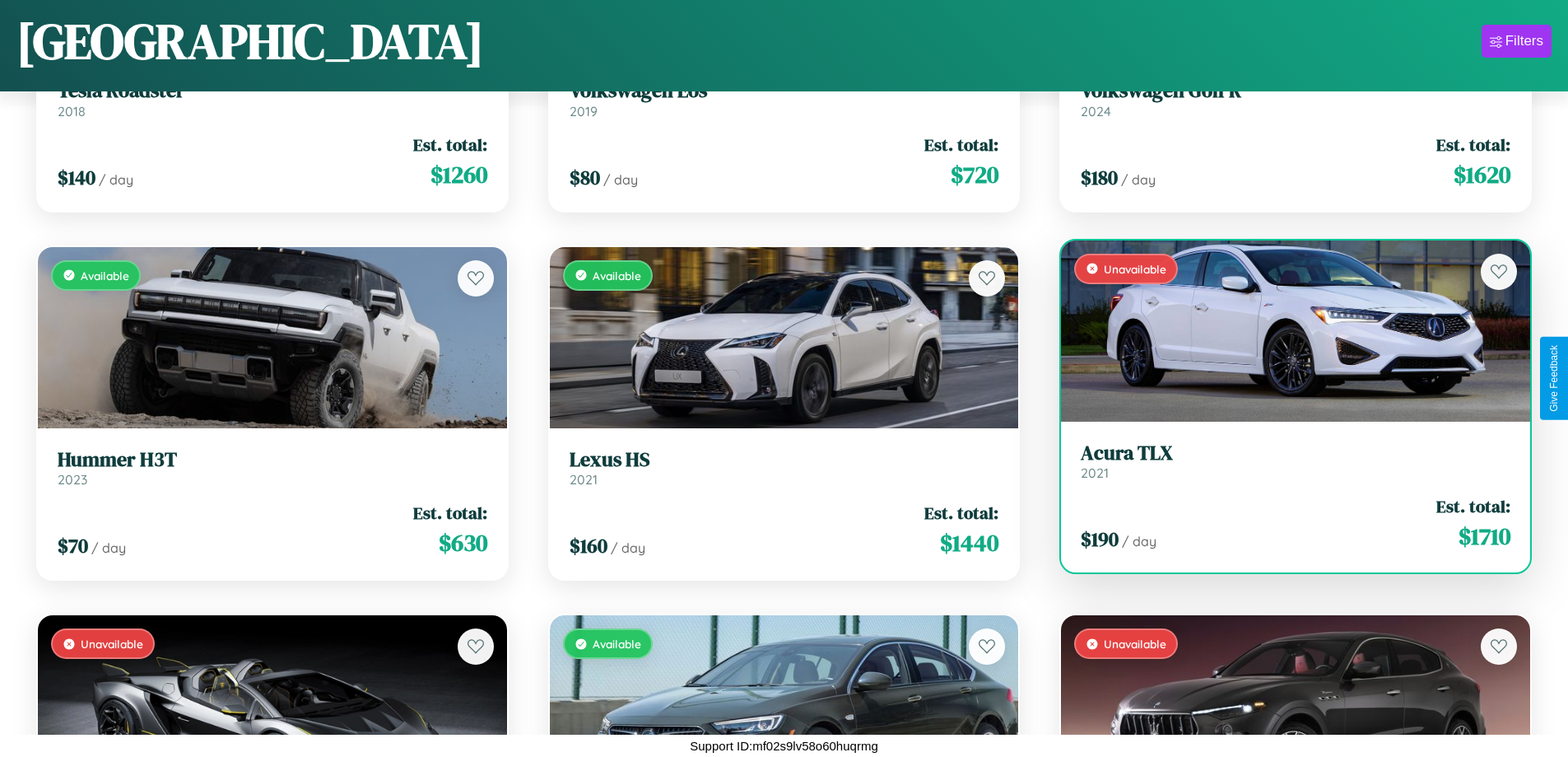
click at [1285, 467] on link "Acura TLX 2021" at bounding box center [1296, 461] width 430 height 40
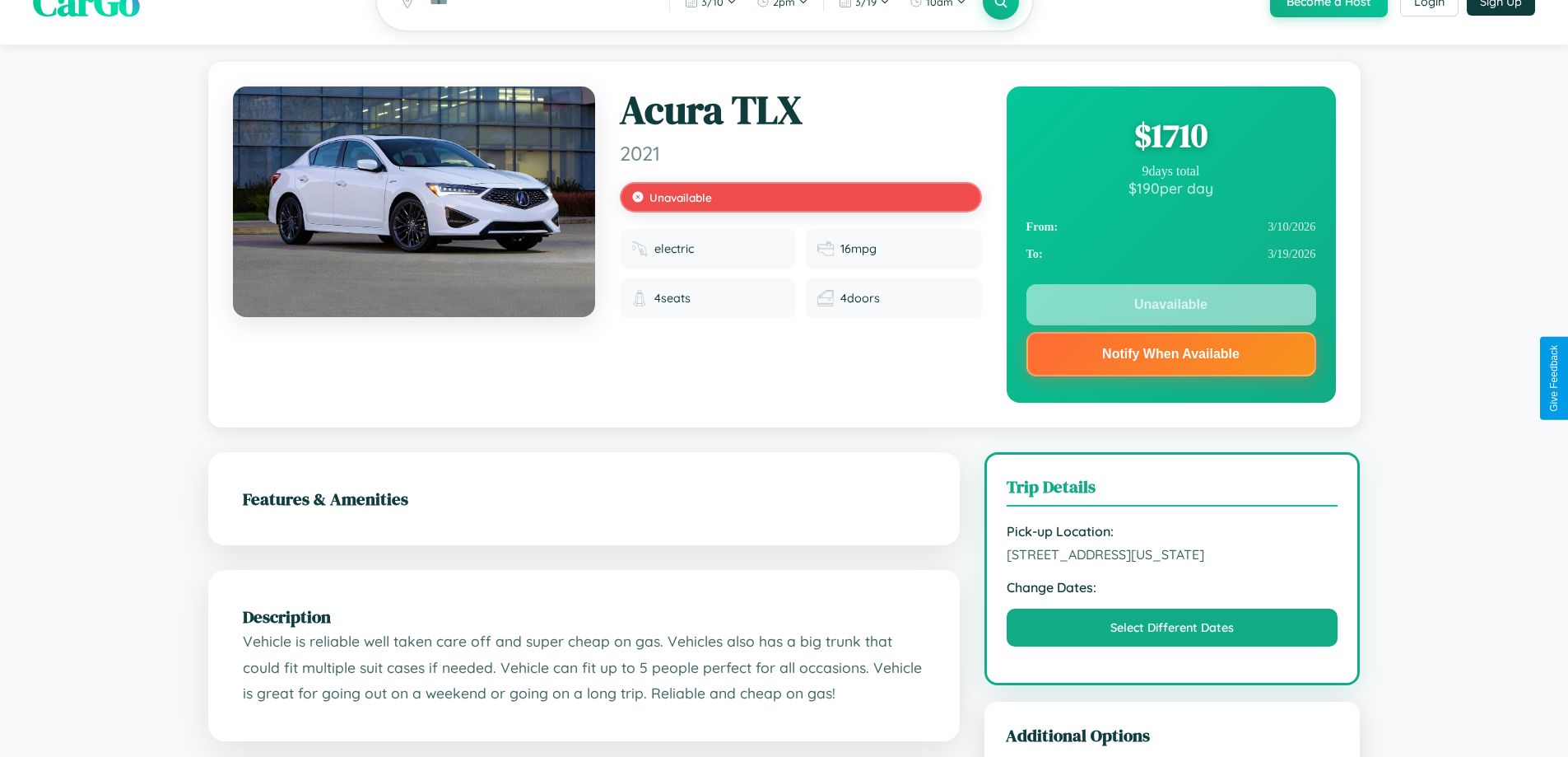
scroll to position [608, 0]
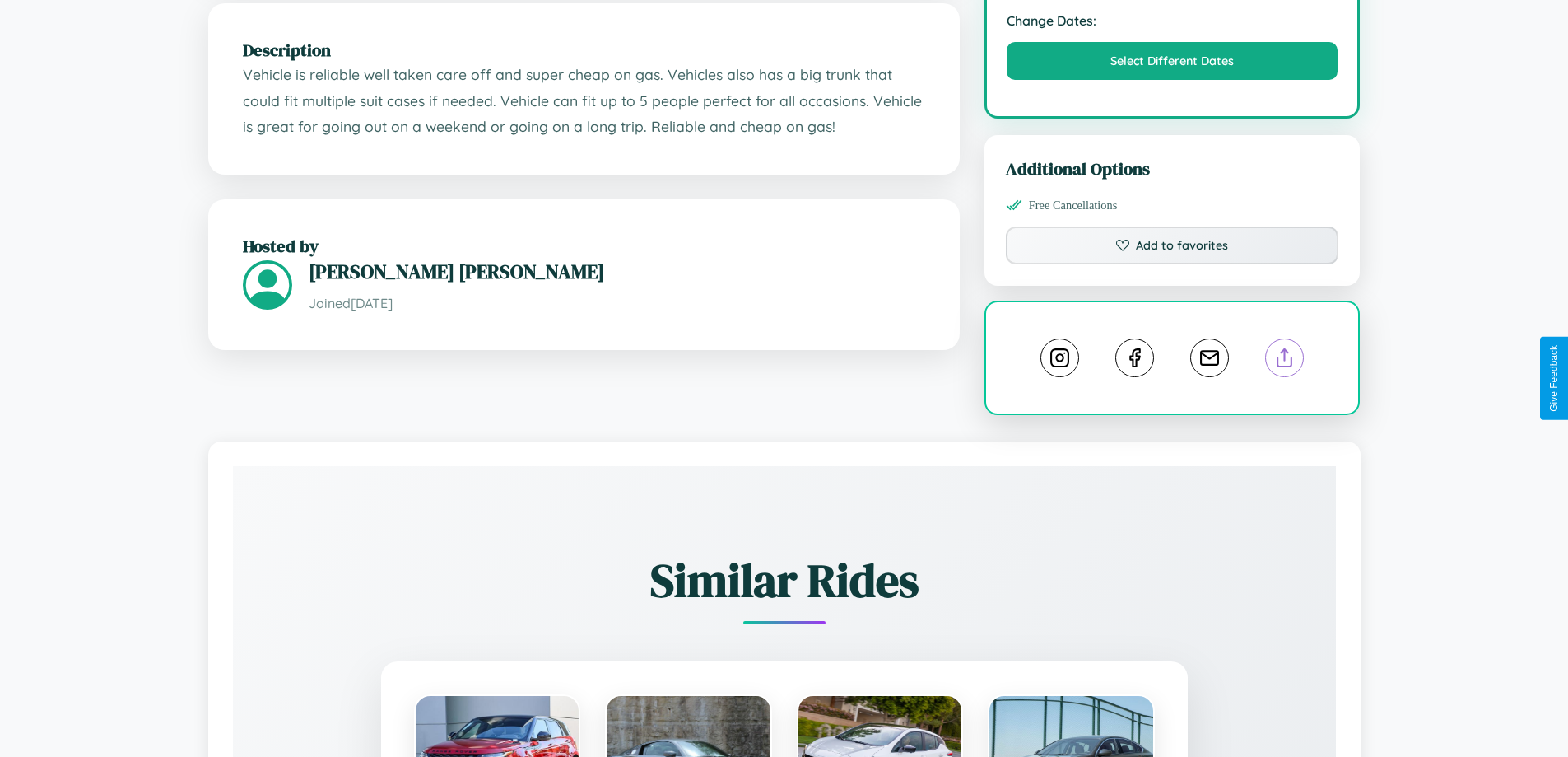
click at [1285, 361] on line at bounding box center [1285, 355] width 0 height 12
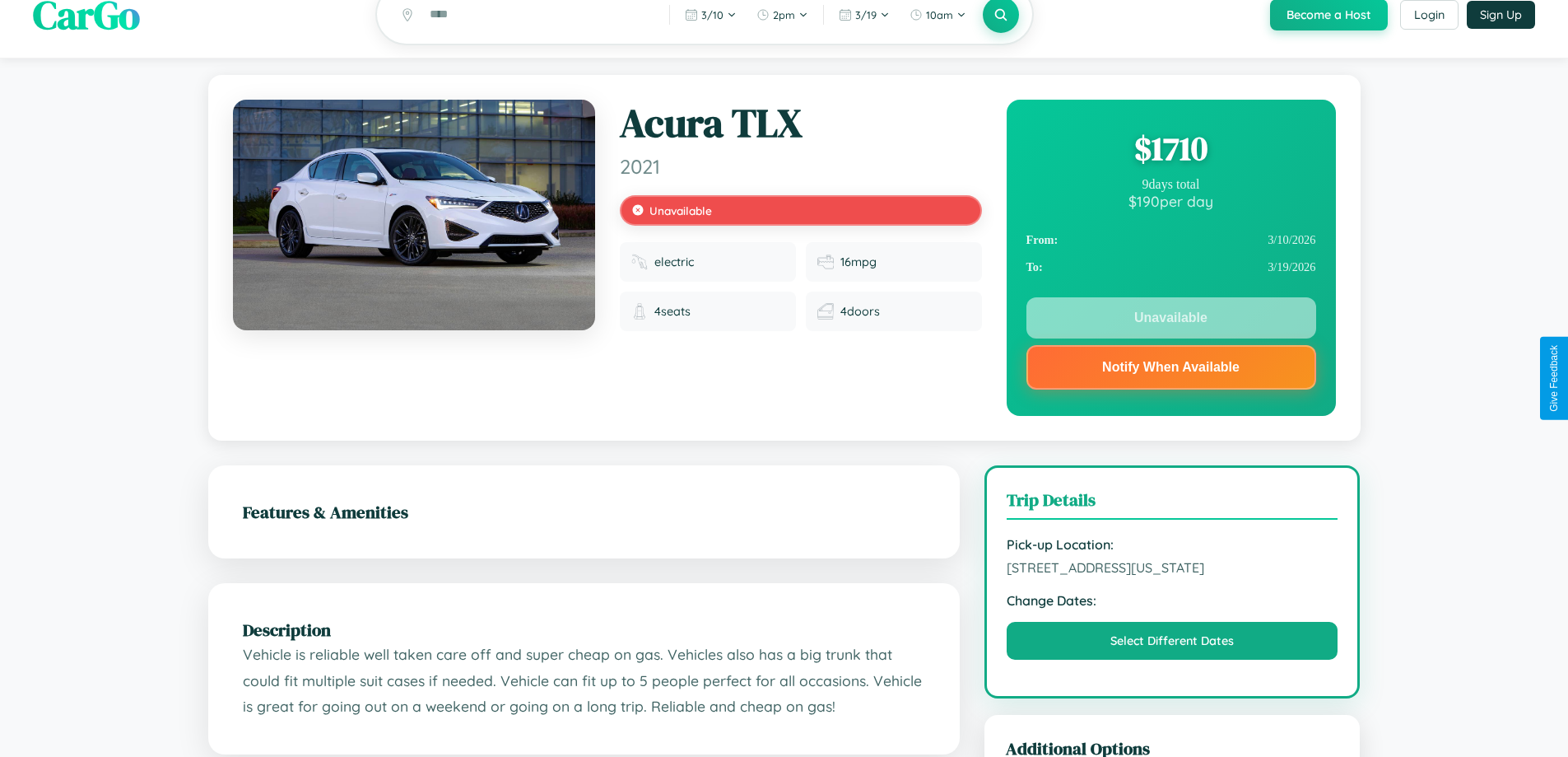
scroll to position [0, 0]
